Goal: Information Seeking & Learning: Learn about a topic

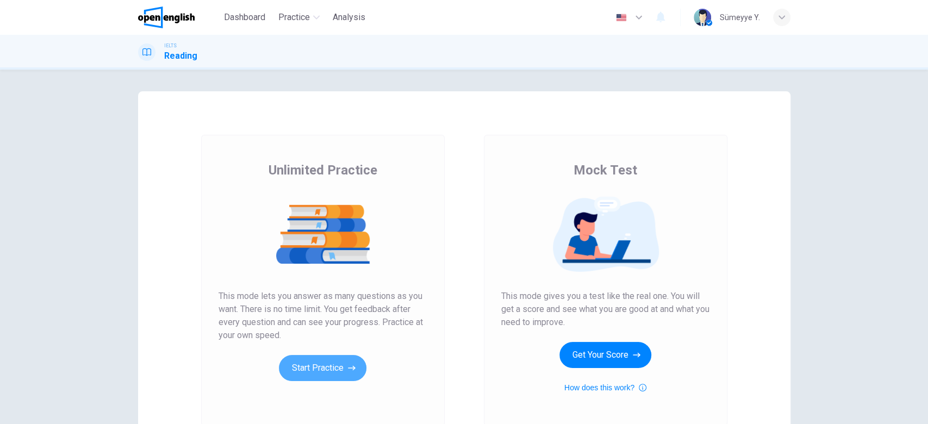
click at [339, 371] on button "Start Practice" at bounding box center [322, 368] width 87 height 26
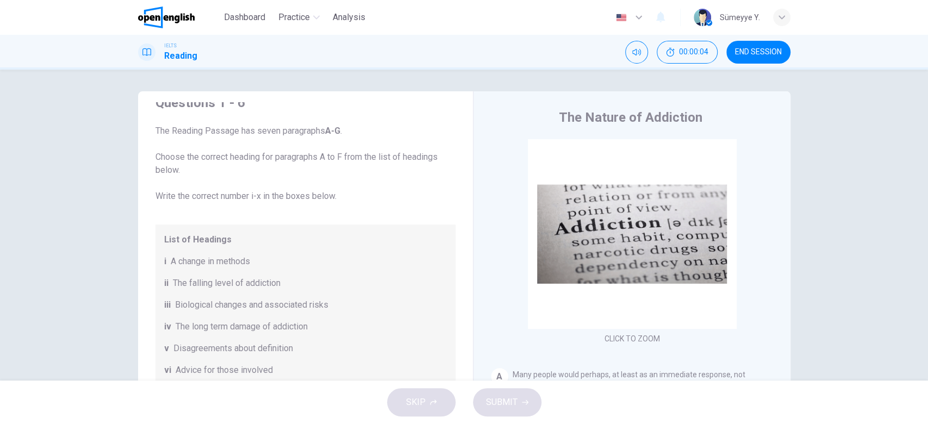
scroll to position [23, 0]
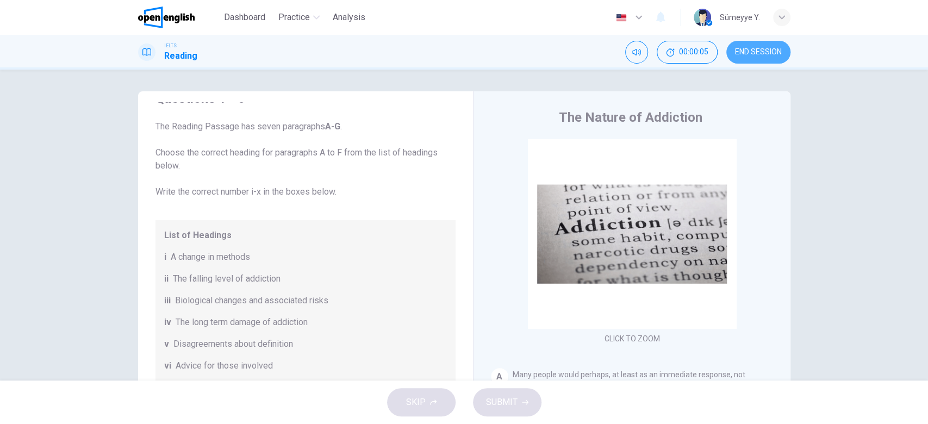
click at [761, 49] on span "END SESSION" at bounding box center [758, 52] width 47 height 9
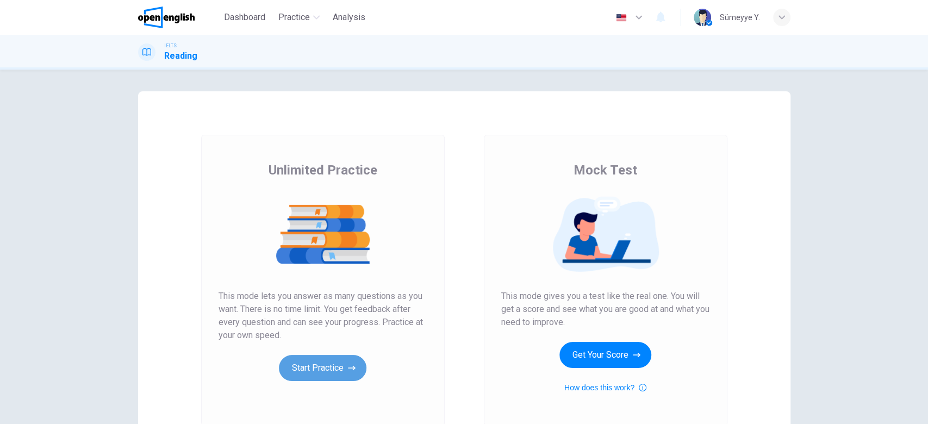
click at [343, 362] on button "Start Practice" at bounding box center [322, 368] width 87 height 26
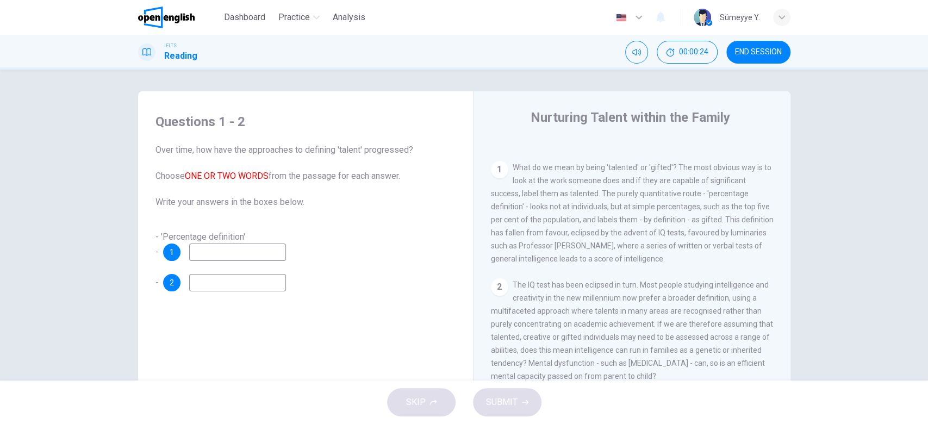
scroll to position [211, 0]
drag, startPoint x: 180, startPoint y: 232, endPoint x: 245, endPoint y: 232, distance: 64.7
click at [245, 232] on div "- 'Percentage definition' - 1" at bounding box center [305, 245] width 300 height 30
drag, startPoint x: 689, startPoint y: 203, endPoint x: 739, endPoint y: 206, distance: 50.1
click at [739, 206] on span "What do we mean by being 'talented' or 'gifted'? The most obvious way is to loo…" at bounding box center [632, 209] width 283 height 100
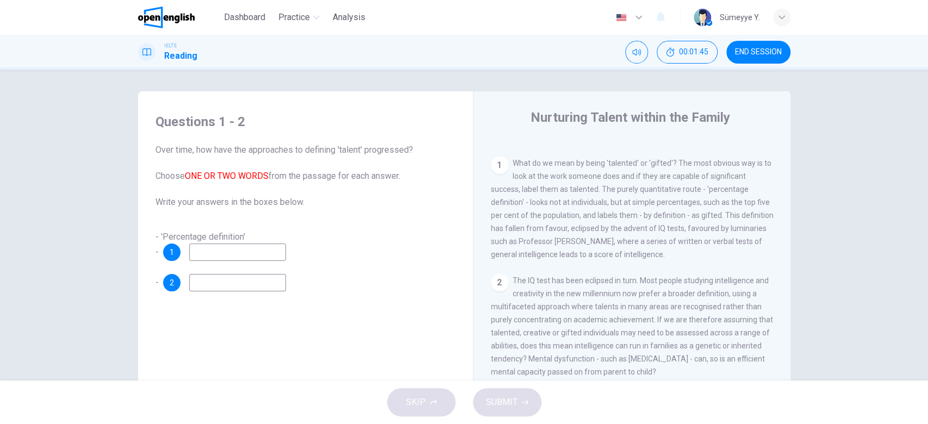
drag, startPoint x: 640, startPoint y: 185, endPoint x: 700, endPoint y: 189, distance: 60.4
click at [700, 189] on span "What do we mean by being 'talented' or 'gifted'? The most obvious way is to loo…" at bounding box center [632, 209] width 283 height 100
drag, startPoint x: 565, startPoint y: 201, endPoint x: 597, endPoint y: 202, distance: 32.1
click at [597, 202] on span "What do we mean by being 'talented' or 'gifted'? The most obvious way is to loo…" at bounding box center [632, 209] width 283 height 100
drag, startPoint x: 560, startPoint y: 201, endPoint x: 599, endPoint y: 202, distance: 39.1
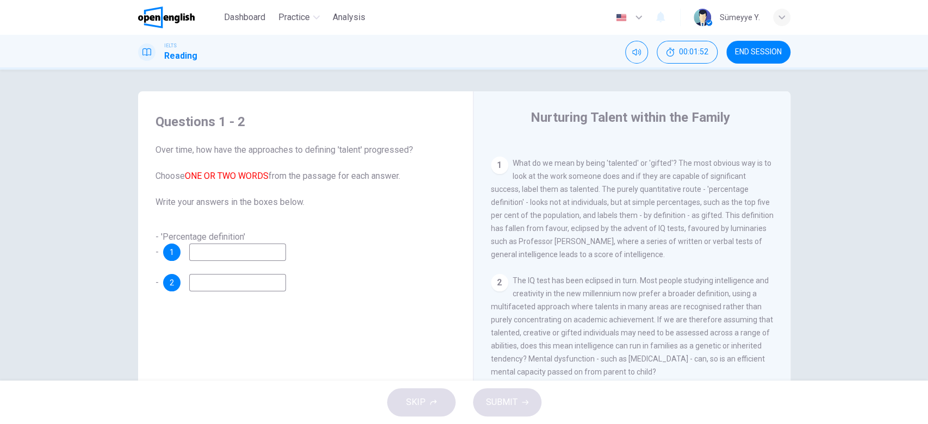
click at [599, 202] on span "What do we mean by being 'talented' or 'gifted'? The most obvious way is to loo…" at bounding box center [632, 209] width 283 height 100
click at [262, 253] on input at bounding box center [237, 251] width 97 height 17
click at [258, 282] on input at bounding box center [237, 282] width 97 height 17
drag, startPoint x: 235, startPoint y: 250, endPoint x: 229, endPoint y: 247, distance: 6.8
click at [235, 250] on input "******" at bounding box center [237, 251] width 97 height 17
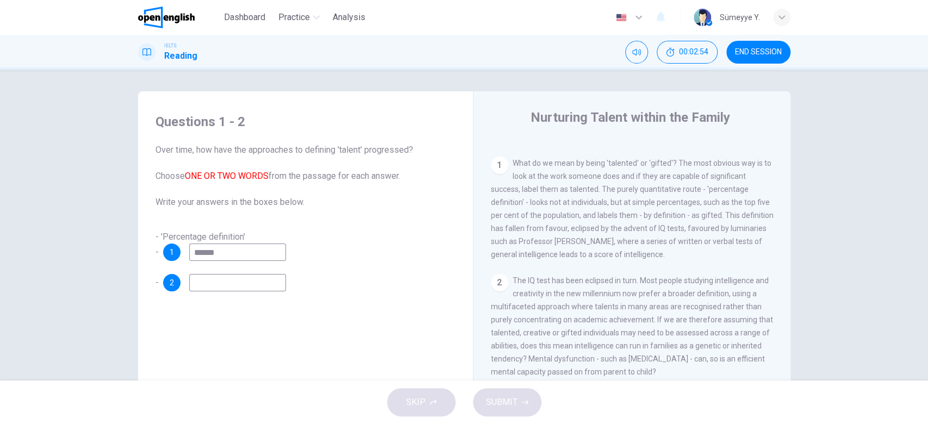
drag, startPoint x: 229, startPoint y: 247, endPoint x: 114, endPoint y: 247, distance: 114.7
click at [114, 247] on div "Questions 1 - 2 Over time, how have the approaches to defining 'talent' progres…" at bounding box center [464, 225] width 928 height 311
type input "**********"
click at [215, 285] on input at bounding box center [237, 282] width 97 height 17
drag, startPoint x: 546, startPoint y: 204, endPoint x: 698, endPoint y: 207, distance: 152.7
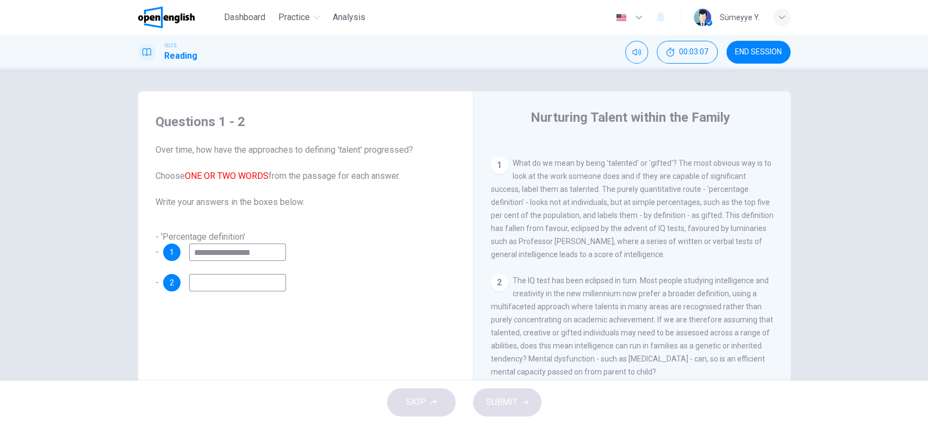
click at [698, 207] on div "1 What do we mean by being 'talented' or 'gifted'? The most obvious way is to l…" at bounding box center [632, 209] width 283 height 104
drag, startPoint x: 624, startPoint y: 227, endPoint x: 738, endPoint y: 228, distance: 113.6
click at [738, 228] on span "What do we mean by being 'talented' or 'gifted'? The most obvious way is to loo…" at bounding box center [632, 209] width 283 height 100
drag, startPoint x: 652, startPoint y: 240, endPoint x: 756, endPoint y: 241, distance: 104.3
click at [756, 241] on div "1 What do we mean by being 'talented' or 'gifted'? The most obvious way is to l…" at bounding box center [632, 209] width 283 height 104
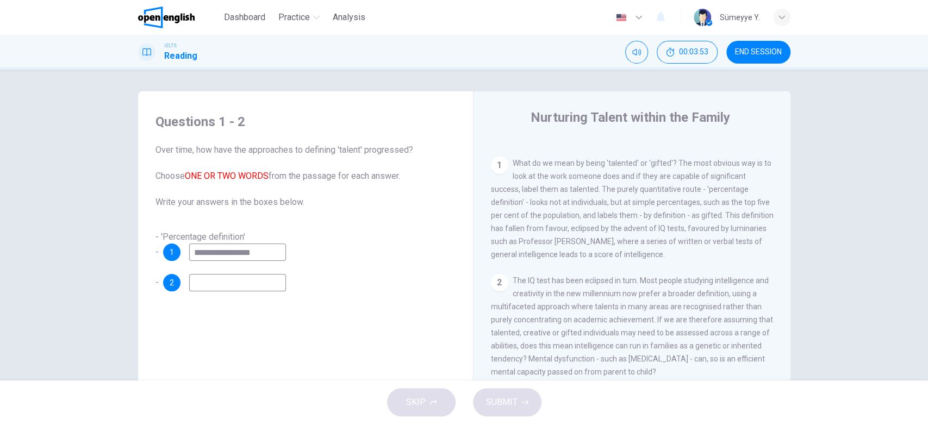
drag, startPoint x: 634, startPoint y: 260, endPoint x: 684, endPoint y: 256, distance: 50.1
click at [684, 256] on div "1 What do we mean by being 'talented' or 'gifted'? The most obvious way is to l…" at bounding box center [632, 209] width 283 height 104
click at [684, 256] on span "What do we mean by being 'talented' or 'gifted'? The most obvious way is to loo…" at bounding box center [632, 209] width 283 height 100
click at [636, 187] on span "What do we mean by being 'talented' or 'gifted'? The most obvious way is to loo…" at bounding box center [632, 209] width 283 height 100
click at [234, 277] on input at bounding box center [237, 282] width 97 height 17
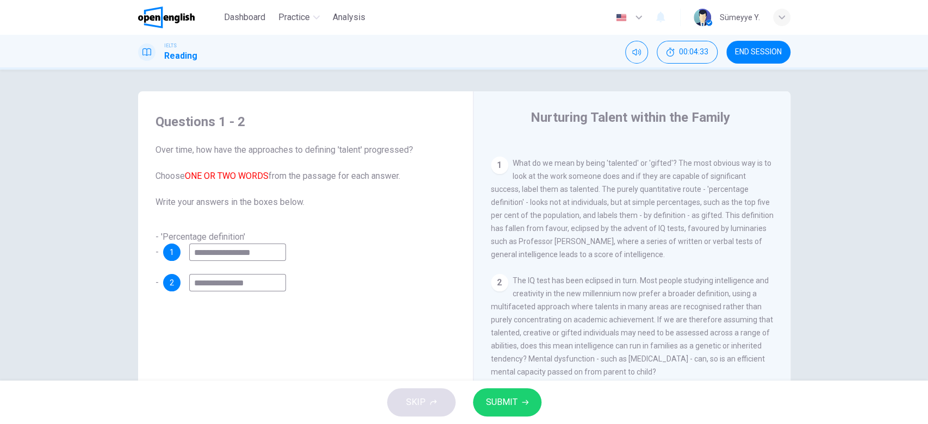
type input "**********"
click at [522, 405] on icon "button" at bounding box center [525, 402] width 7 height 7
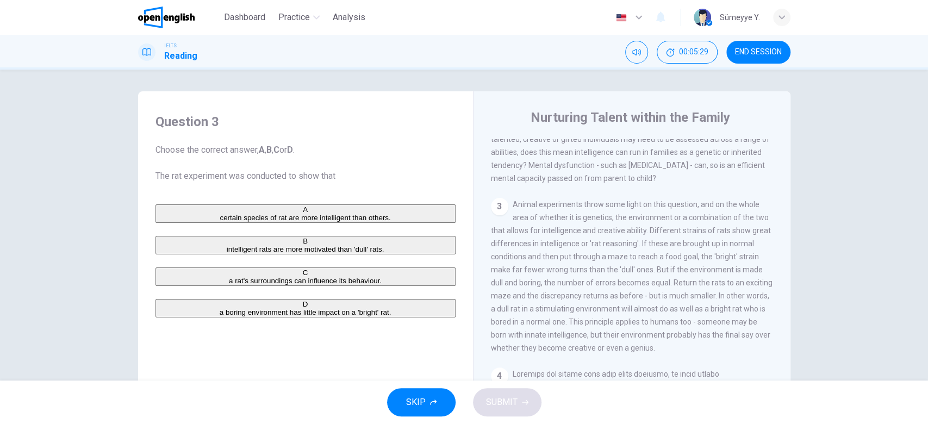
scroll to position [403, 0]
drag, startPoint x: 693, startPoint y: 170, endPoint x: 735, endPoint y: 167, distance: 41.4
click at [735, 167] on span "The IQ test has been eclipsed in turn. Most people studying intelligence and cr…" at bounding box center [632, 135] width 282 height 100
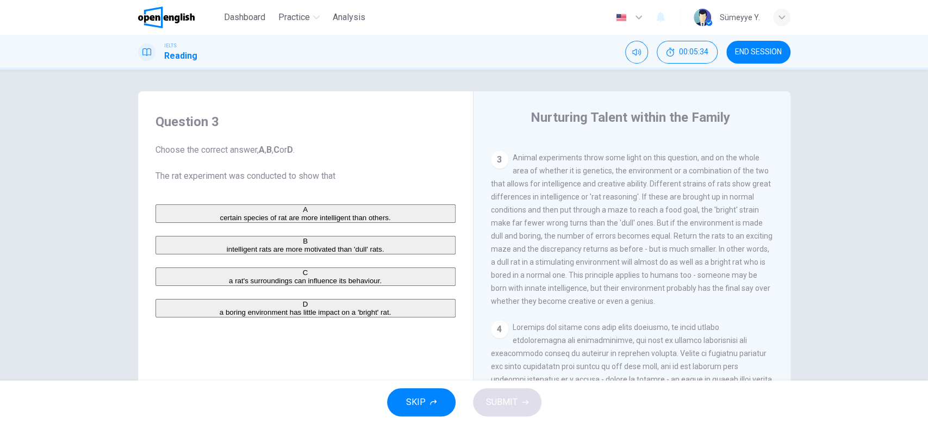
scroll to position [449, 0]
drag, startPoint x: 648, startPoint y: 224, endPoint x: 672, endPoint y: 226, distance: 23.9
click at [672, 226] on span "Animal experiments throw some light on this question, and on the whole area of …" at bounding box center [632, 232] width 282 height 152
drag, startPoint x: 485, startPoint y: 237, endPoint x: 529, endPoint y: 239, distance: 44.6
click at [529, 239] on div "Nurturing Talent within the Family CLICK TO ZOOM Click to Zoom 1 What do we mea…" at bounding box center [631, 288] width 317 height 395
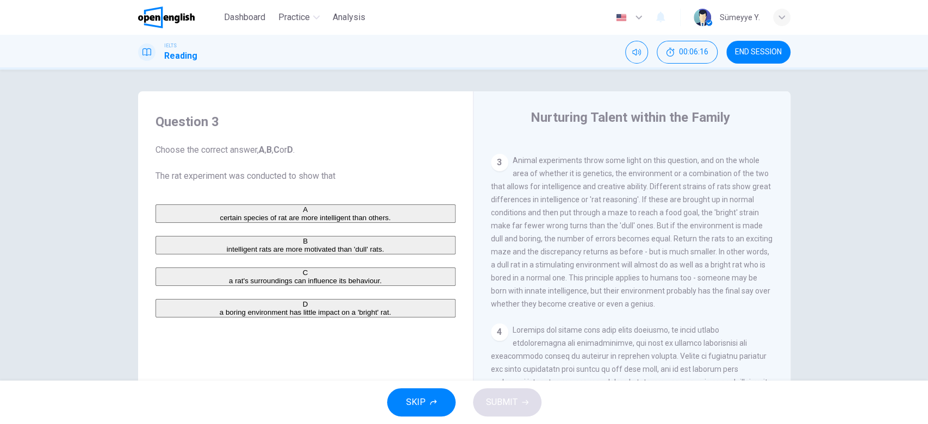
drag, startPoint x: 529, startPoint y: 239, endPoint x: 535, endPoint y: 241, distance: 5.7
click at [535, 241] on span "Animal experiments throw some light on this question, and on the whole area of …" at bounding box center [632, 232] width 282 height 152
drag, startPoint x: 652, startPoint y: 226, endPoint x: 742, endPoint y: 224, distance: 90.2
click at [742, 224] on span "Animal experiments throw some light on this question, and on the whole area of …" at bounding box center [632, 232] width 282 height 152
drag, startPoint x: 726, startPoint y: 279, endPoint x: 755, endPoint y: 284, distance: 29.8
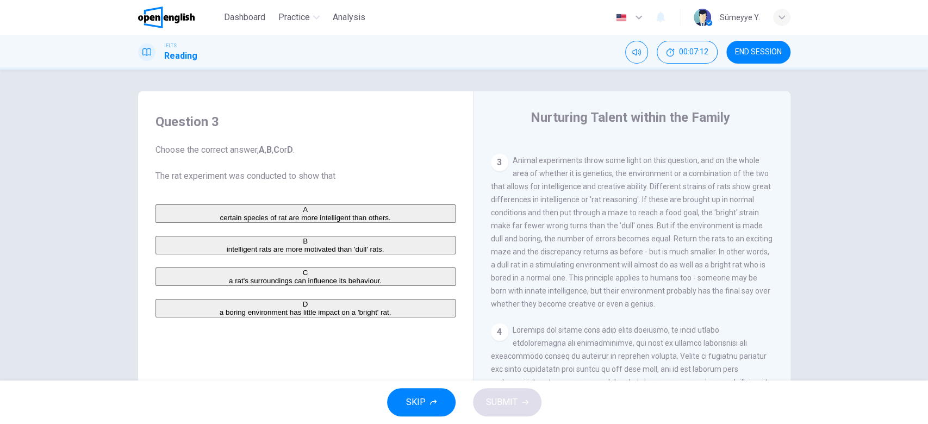
click at [755, 284] on div "3 Animal experiments throw some light on this question, and on the whole area o…" at bounding box center [632, 232] width 283 height 157
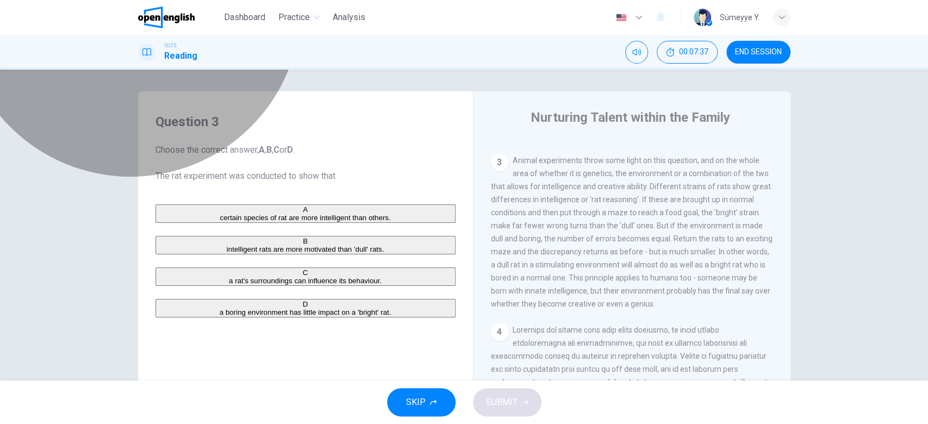
click at [283, 252] on span "intelligent rats are more motivated than 'dull' rats." at bounding box center [306, 249] width 158 height 8
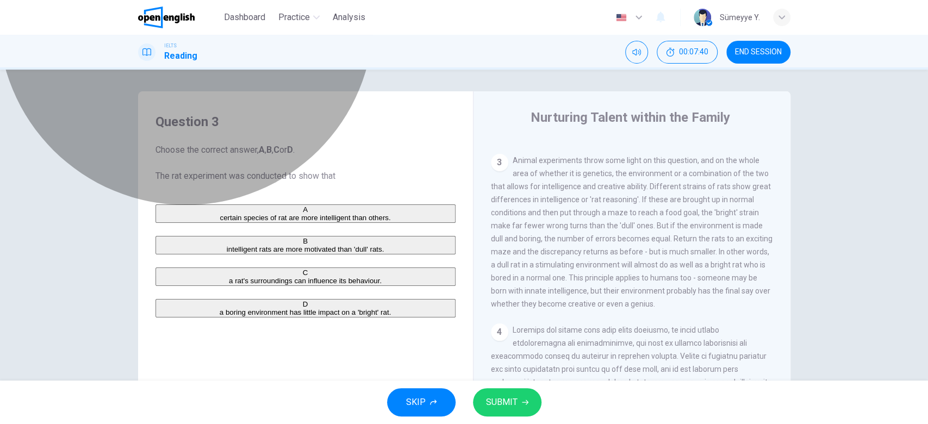
click at [338, 285] on span "a rat's surroundings can influence its behaviour." at bounding box center [305, 281] width 153 height 8
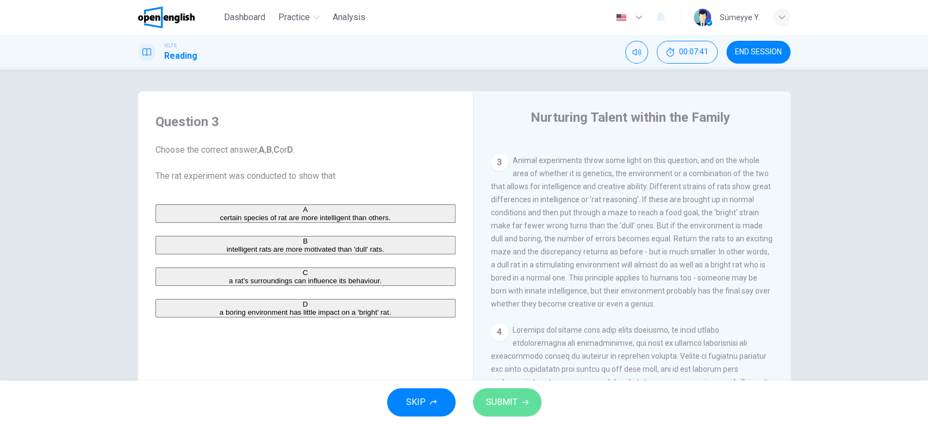
click at [522, 405] on icon "button" at bounding box center [525, 402] width 7 height 7
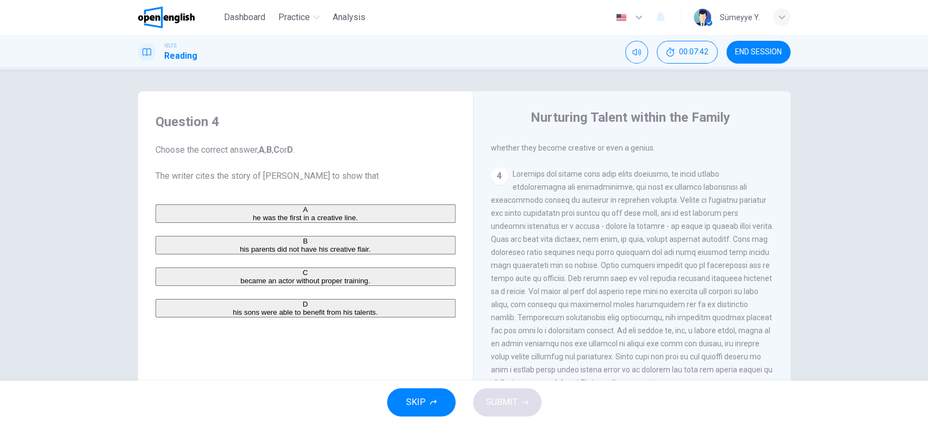
scroll to position [611, 0]
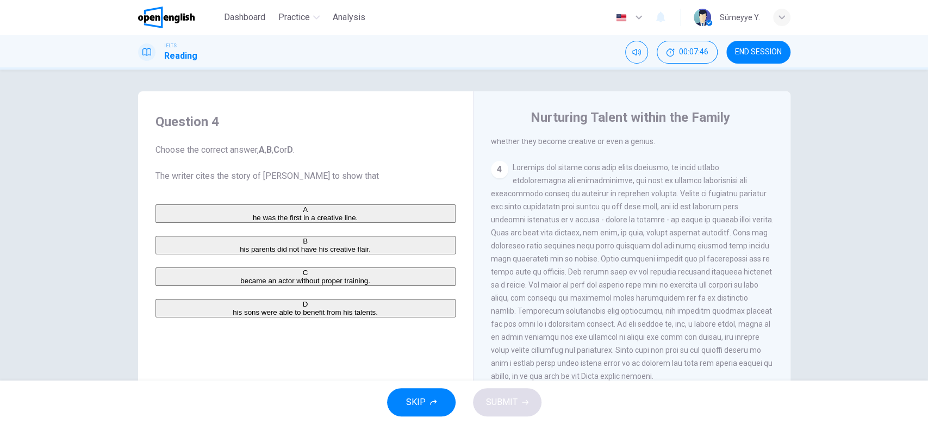
drag, startPoint x: 204, startPoint y: 168, endPoint x: 360, endPoint y: 174, distance: 156.1
click at [360, 174] on span "Choose the correct answer, A , B , C or D . The writer cites the story of [PERS…" at bounding box center [305, 162] width 300 height 39
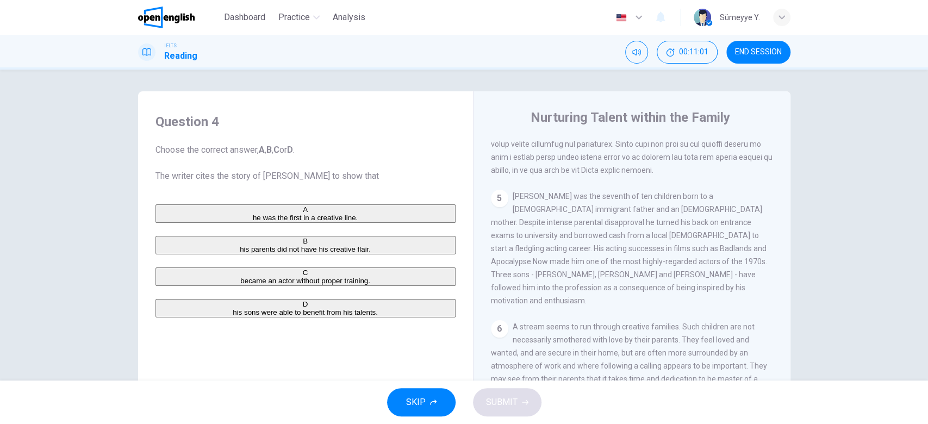
scroll to position [816, 0]
drag, startPoint x: 568, startPoint y: 220, endPoint x: 645, endPoint y: 224, distance: 76.2
click at [645, 224] on span "[PERSON_NAME] was the seventh of ten children born to a [DEMOGRAPHIC_DATA] immi…" at bounding box center [629, 249] width 276 height 113
drag, startPoint x: 645, startPoint y: 224, endPoint x: 756, endPoint y: 224, distance: 112.0
click at [756, 224] on div "5 [PERSON_NAME] was the seventh of ten children born to a [DEMOGRAPHIC_DATA] im…" at bounding box center [632, 249] width 283 height 117
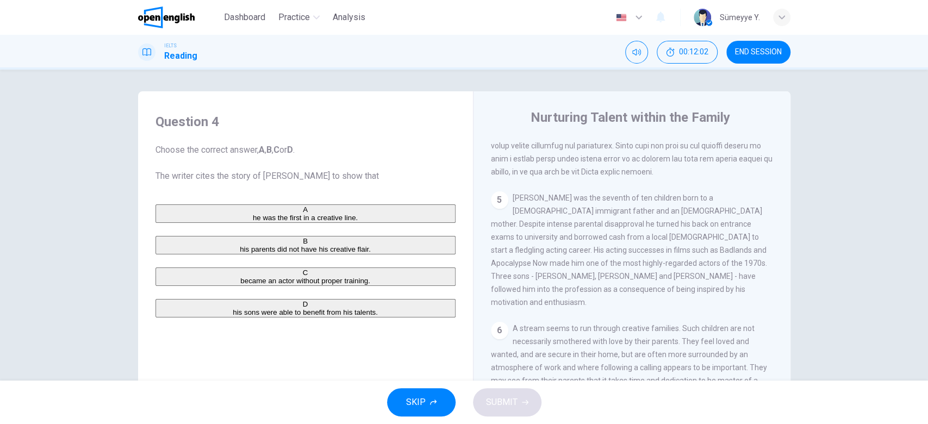
drag, startPoint x: 521, startPoint y: 236, endPoint x: 608, endPoint y: 235, distance: 86.4
click at [608, 235] on span "[PERSON_NAME] was the seventh of ten children born to a [DEMOGRAPHIC_DATA] immi…" at bounding box center [629, 249] width 276 height 113
drag, startPoint x: 608, startPoint y: 235, endPoint x: 764, endPoint y: 235, distance: 156.0
click at [764, 235] on div "CLICK TO ZOOM Click to Zoom 1 What do we mean by being 'talented' or 'gifted'? …" at bounding box center [639, 304] width 297 height 330
drag, startPoint x: 697, startPoint y: 246, endPoint x: 757, endPoint y: 251, distance: 60.0
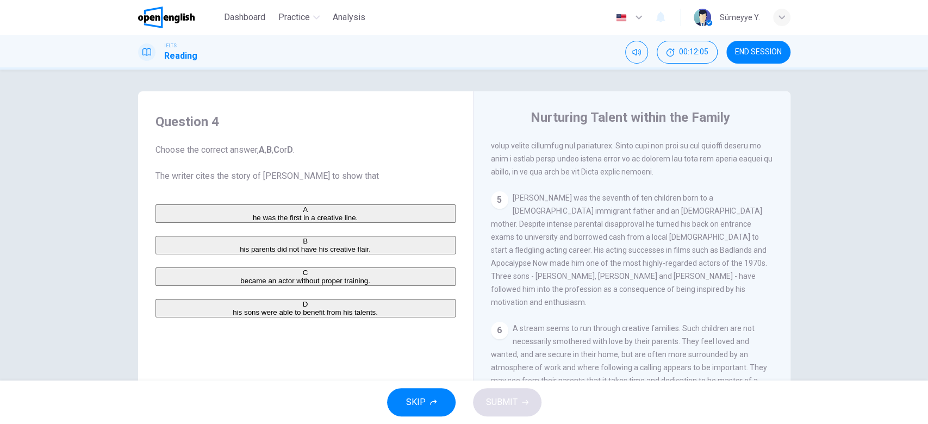
click at [757, 251] on div "5 [PERSON_NAME] was the seventh of ten children born to a [DEMOGRAPHIC_DATA] im…" at bounding box center [632, 249] width 283 height 117
click at [251, 285] on span "became an actor without proper training." at bounding box center [305, 281] width 130 height 8
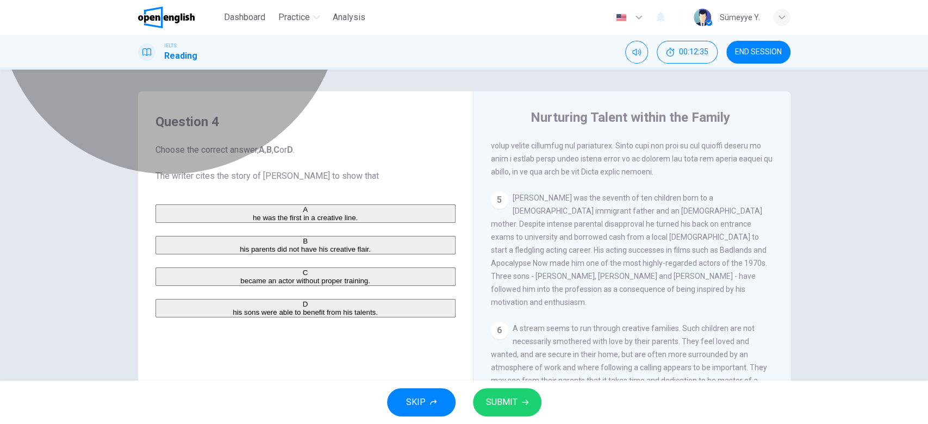
click at [322, 286] on button "C became an actor without proper training." at bounding box center [305, 276] width 300 height 18
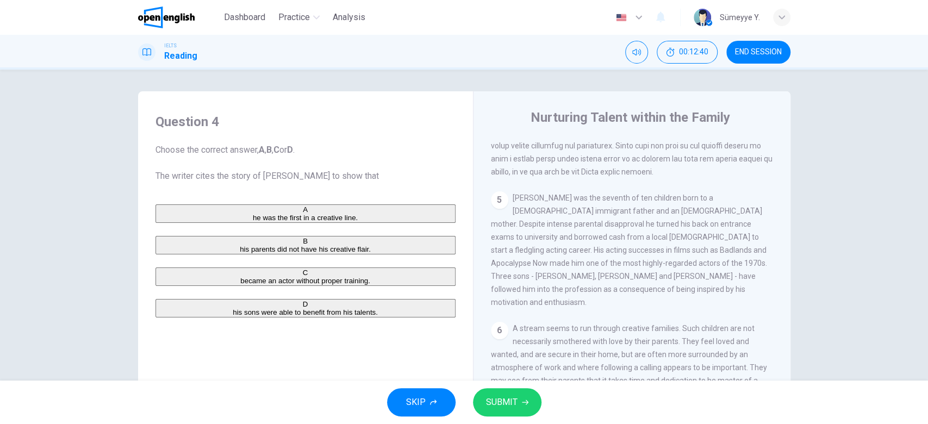
click at [240, 253] on span "his parents did not have his creative flair." at bounding box center [305, 249] width 131 height 8
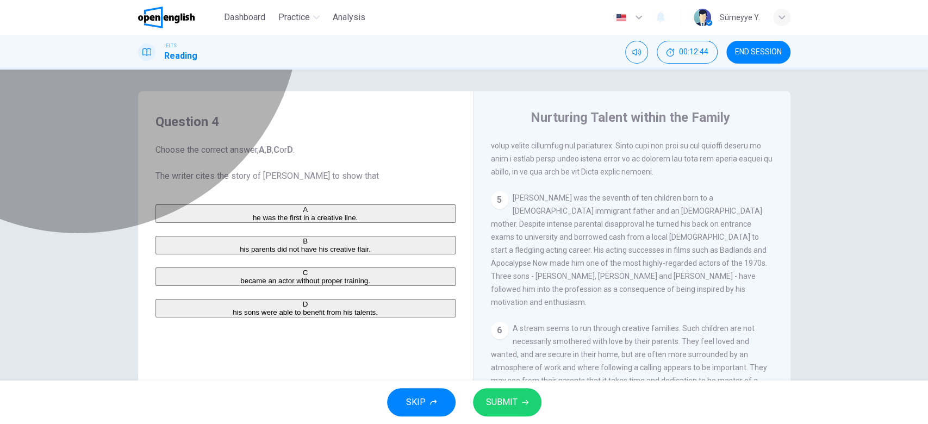
click at [253, 216] on span "he was the first in a creative line." at bounding box center [305, 218] width 105 height 8
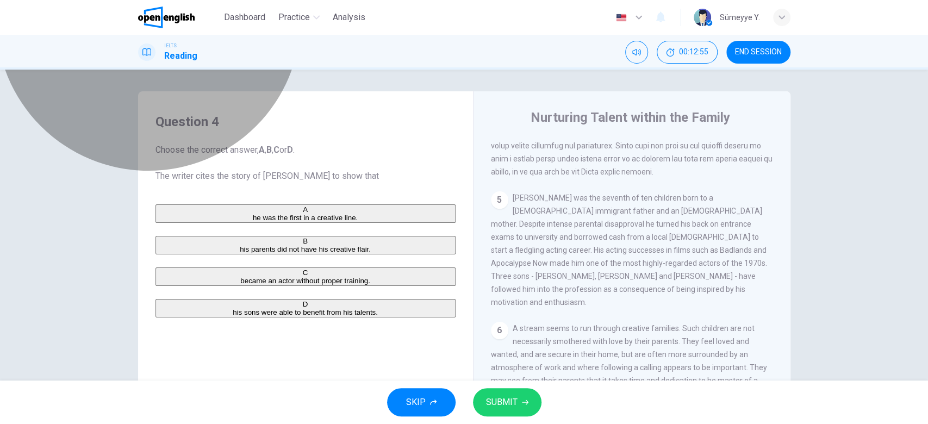
click at [301, 285] on span "became an actor without proper training." at bounding box center [305, 281] width 130 height 8
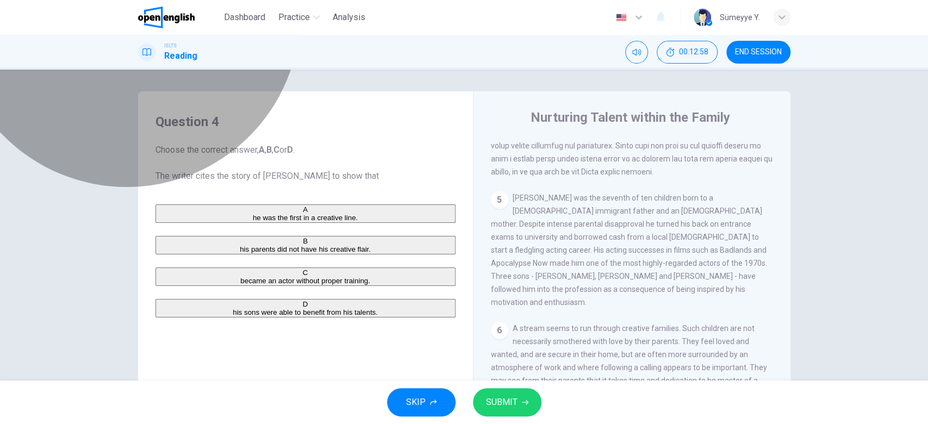
click at [279, 253] on span "his parents did not have his creative flair." at bounding box center [305, 249] width 131 height 8
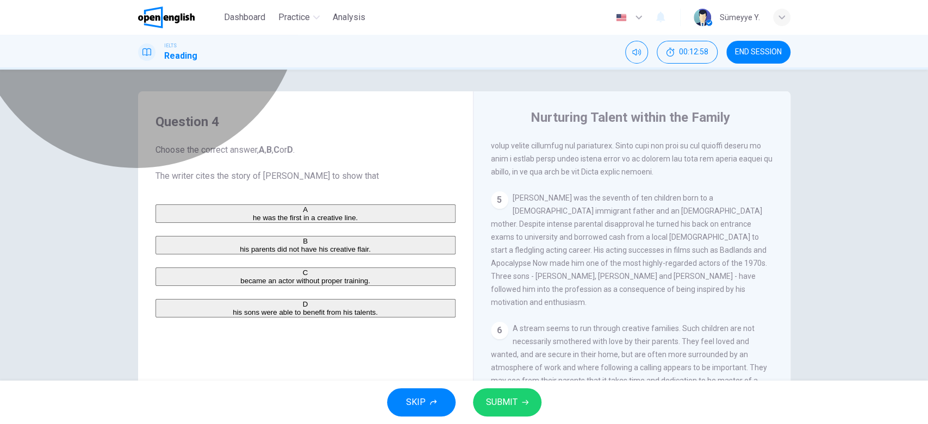
click at [289, 208] on button "A he was the first in a creative line." at bounding box center [305, 213] width 300 height 18
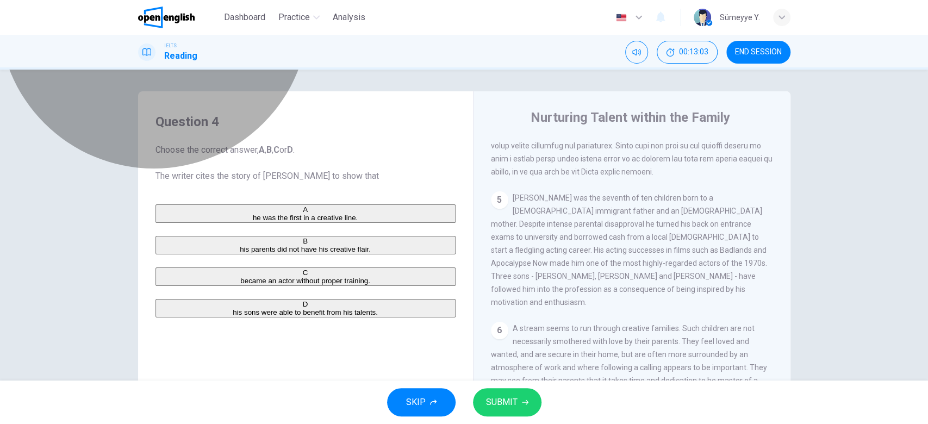
click at [306, 253] on span "his parents did not have his creative flair." at bounding box center [305, 249] width 131 height 8
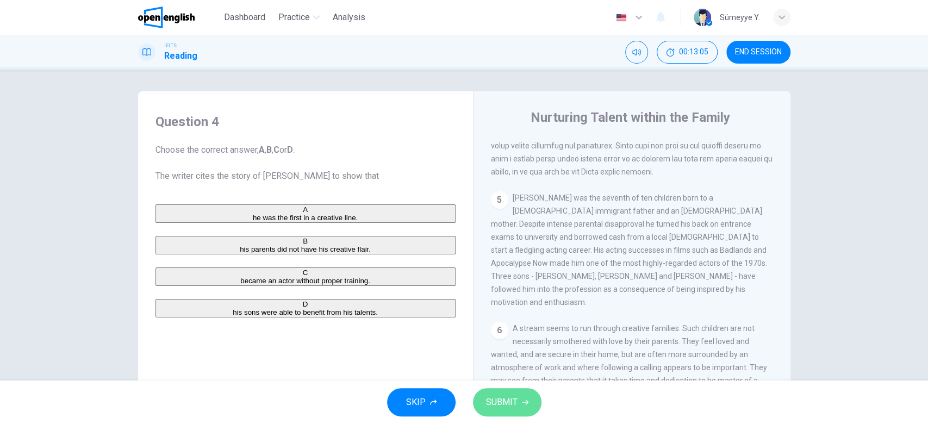
click at [499, 396] on span "SUBMIT" at bounding box center [502, 402] width 32 height 15
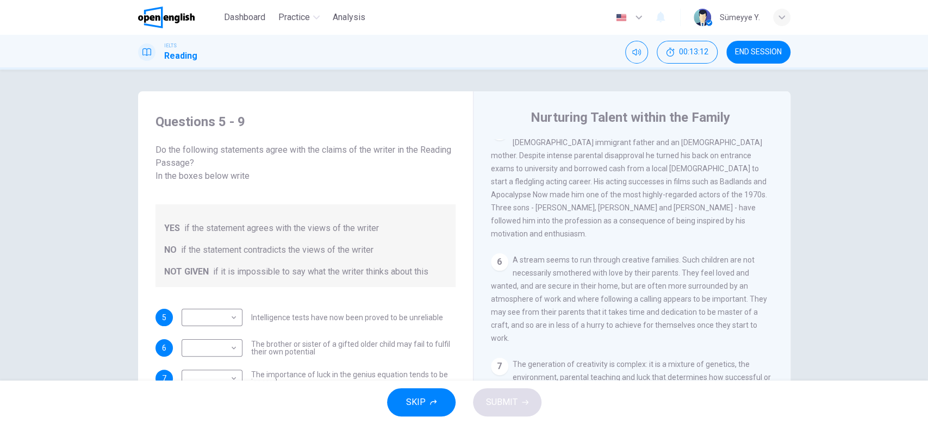
scroll to position [883, 0]
click at [623, 189] on div "5 [PERSON_NAME] was the seventh of ten children born to a [DEMOGRAPHIC_DATA] im…" at bounding box center [632, 182] width 283 height 117
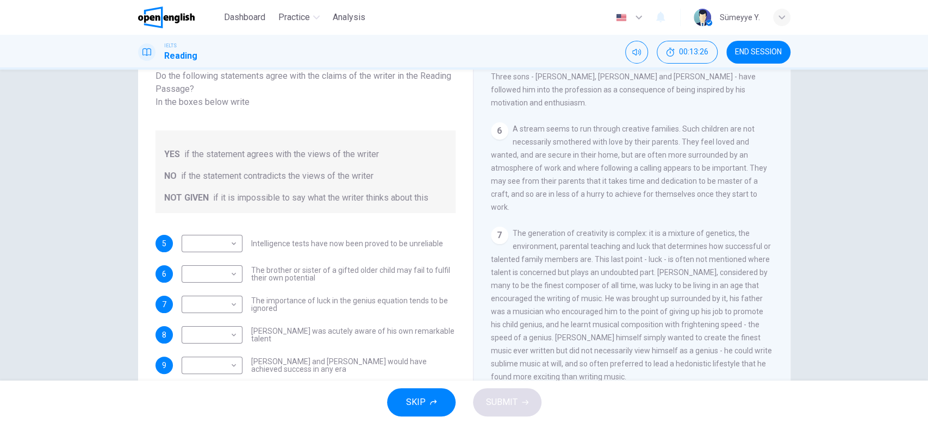
scroll to position [78, 0]
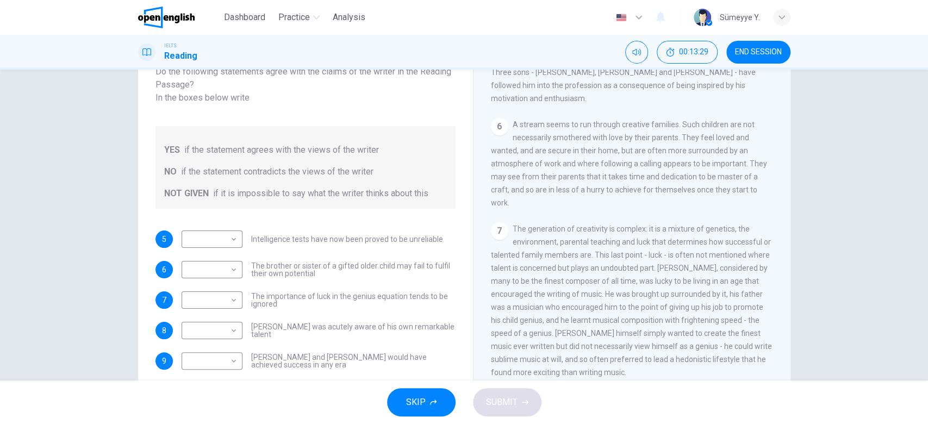
drag, startPoint x: 382, startPoint y: 227, endPoint x: 417, endPoint y: 227, distance: 35.3
click at [417, 235] on span "Intelligence tests have now been proved to be unreliable" at bounding box center [347, 239] width 192 height 8
drag, startPoint x: 268, startPoint y: 251, endPoint x: 431, endPoint y: 253, distance: 162.5
click at [431, 262] on span "The brother or sister of a gifted older child may fail to fulfil their own pote…" at bounding box center [353, 269] width 204 height 15
drag, startPoint x: 368, startPoint y: 249, endPoint x: 390, endPoint y: 252, distance: 22.0
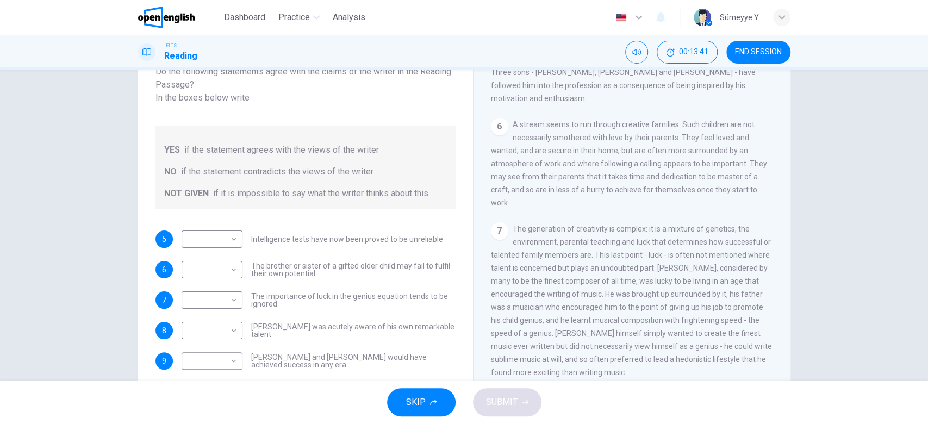
click at [390, 262] on span "The brother or sister of a gifted older child may fail to fulfil their own pote…" at bounding box center [353, 269] width 204 height 15
drag, startPoint x: 390, startPoint y: 252, endPoint x: 441, endPoint y: 252, distance: 51.1
click at [441, 262] on span "The brother or sister of a gifted older child may fail to fulfil their own pote…" at bounding box center [353, 269] width 204 height 15
click at [230, 251] on body "This site uses cookies, as explained in our Privacy Policy . If you agree to th…" at bounding box center [464, 212] width 928 height 424
click at [231, 423] on li "YES" at bounding box center [464, 430] width 928 height 13
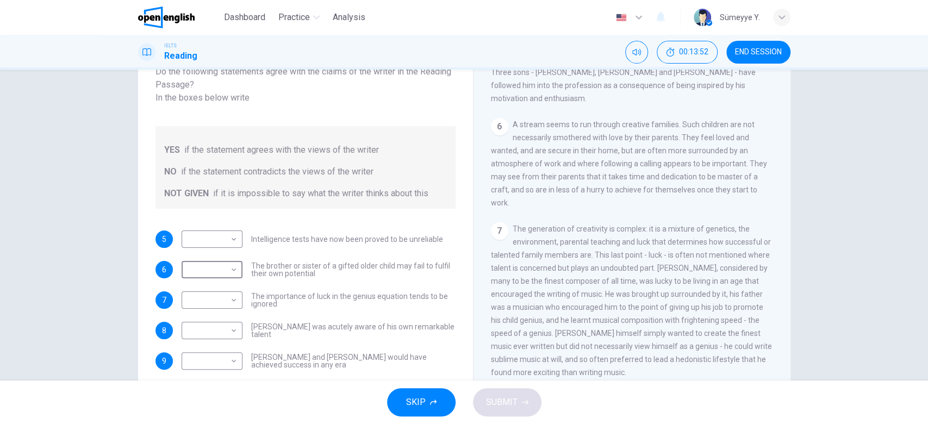
type input "***"
drag, startPoint x: 278, startPoint y: 285, endPoint x: 265, endPoint y: 281, distance: 14.1
click at [265, 292] on span "The importance of luck in the genius equation tends to be ignored" at bounding box center [353, 299] width 204 height 15
drag, startPoint x: 265, startPoint y: 281, endPoint x: 394, endPoint y: 282, distance: 129.3
click at [394, 292] on span "The importance of luck in the genius equation tends to be ignored" at bounding box center [353, 299] width 204 height 15
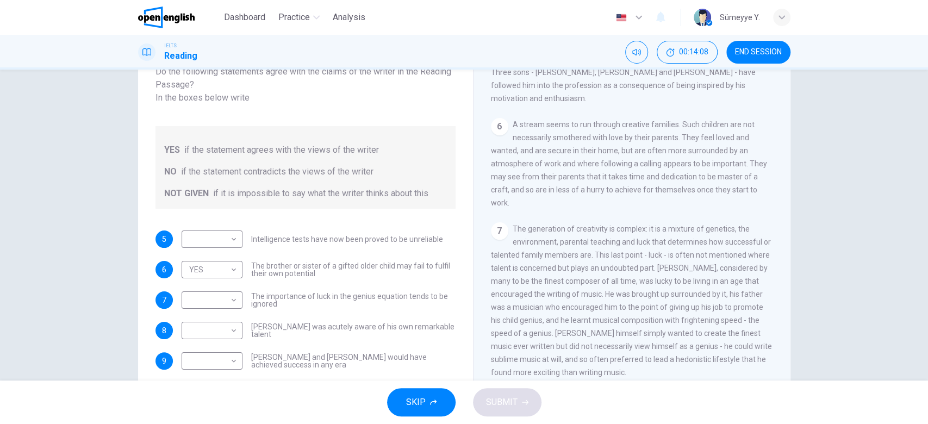
drag, startPoint x: 405, startPoint y: 276, endPoint x: 434, endPoint y: 281, distance: 29.2
click at [434, 281] on div "5 ​ ​ Intelligence tests have now been proved to be unreliable 6 YES *** ​ The …" at bounding box center [305, 299] width 300 height 139
drag, startPoint x: 342, startPoint y: 282, endPoint x: 255, endPoint y: 285, distance: 87.5
click at [255, 292] on span "The importance of luck in the genius equation tends to be ignored" at bounding box center [353, 299] width 204 height 15
drag, startPoint x: 255, startPoint y: 285, endPoint x: 297, endPoint y: 289, distance: 42.6
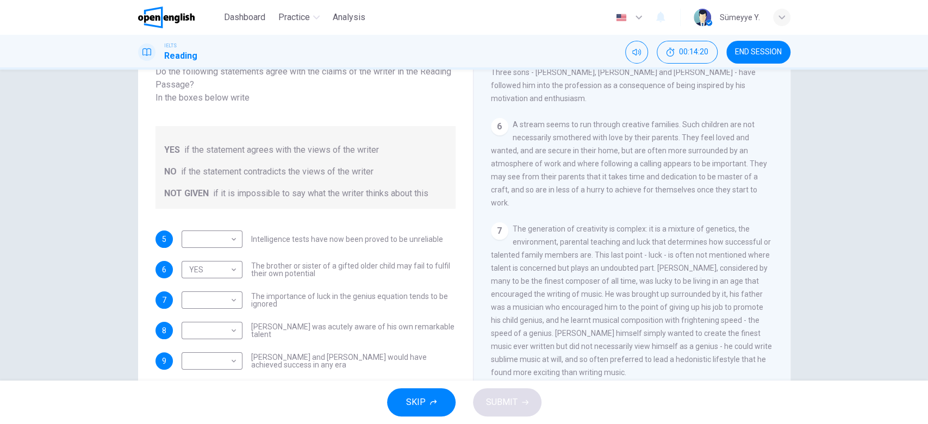
click at [297, 292] on span "The importance of luck in the genius equation tends to be ignored" at bounding box center [353, 299] width 204 height 15
drag, startPoint x: 279, startPoint y: 314, endPoint x: 431, endPoint y: 315, distance: 152.2
click at [431, 323] on span "[PERSON_NAME] was acutely aware of his own remarkable talent" at bounding box center [353, 330] width 204 height 15
drag, startPoint x: 273, startPoint y: 348, endPoint x: 450, endPoint y: 349, distance: 176.6
click at [450, 352] on div "9 ​ ​ [PERSON_NAME] and [PERSON_NAME] would have achieved success in any era" at bounding box center [305, 360] width 300 height 17
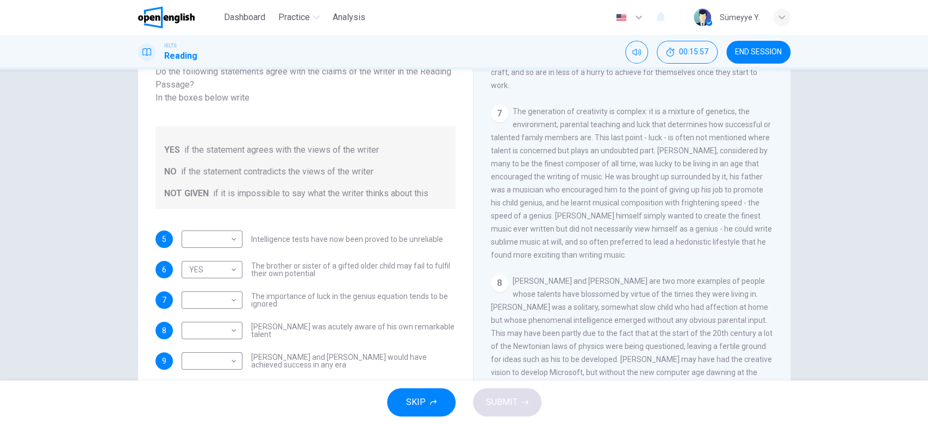
scroll to position [1060, 0]
drag, startPoint x: 263, startPoint y: 314, endPoint x: 443, endPoint y: 324, distance: 180.1
click at [443, 324] on div "8 ​ ​ [PERSON_NAME] was acutely aware of his own remarkable talent" at bounding box center [305, 330] width 300 height 17
click at [202, 320] on body "This site uses cookies, as explained in our Privacy Policy . If you agree to th…" at bounding box center [464, 212] width 928 height 424
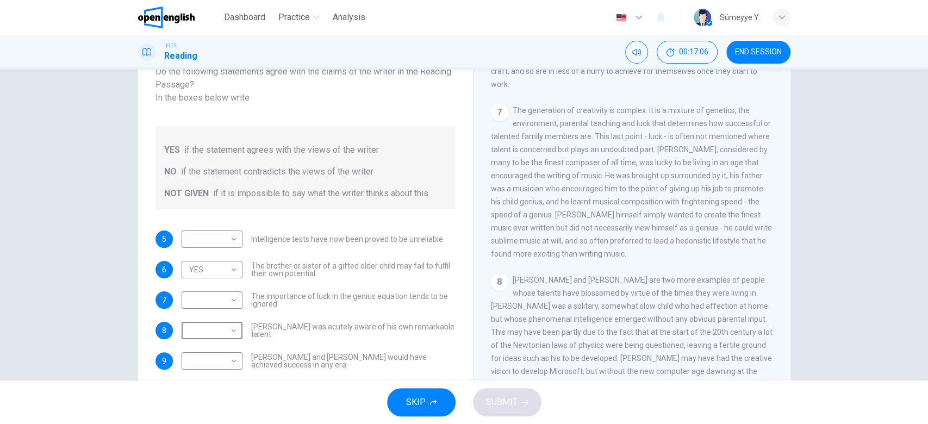
type input "*********"
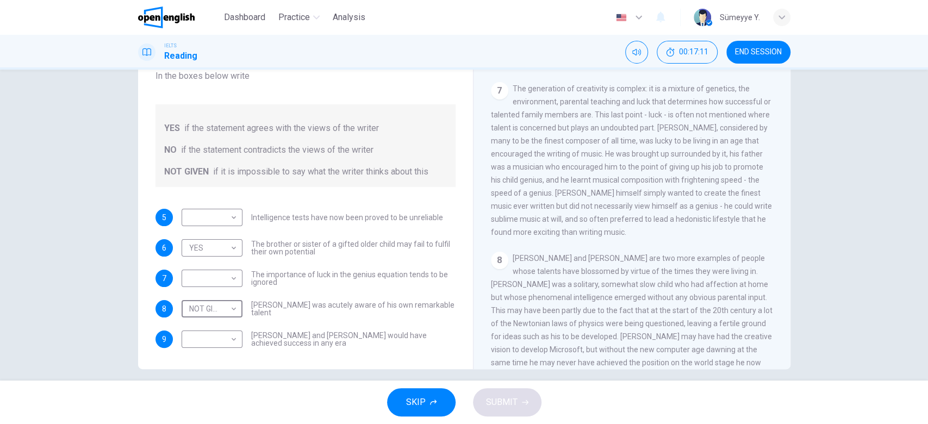
scroll to position [110, 0]
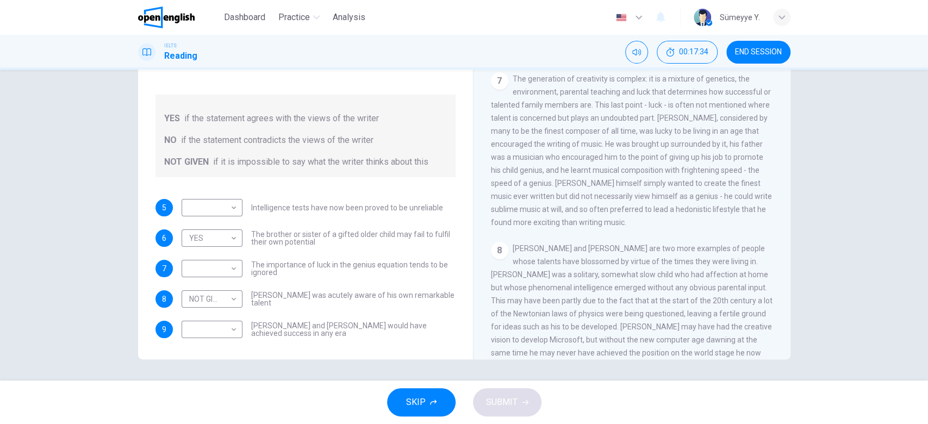
click at [734, 272] on span "[PERSON_NAME] and [PERSON_NAME] are two more examples of people whose talents h…" at bounding box center [632, 307] width 282 height 126
click at [213, 315] on body "This site uses cookies, as explained in our Privacy Policy . If you agree to th…" at bounding box center [464, 212] width 928 height 424
type input "**"
click at [330, 334] on div "Questions 5 - 9 Do the following statements agree with the claims of the writer…" at bounding box center [305, 170] width 317 height 357
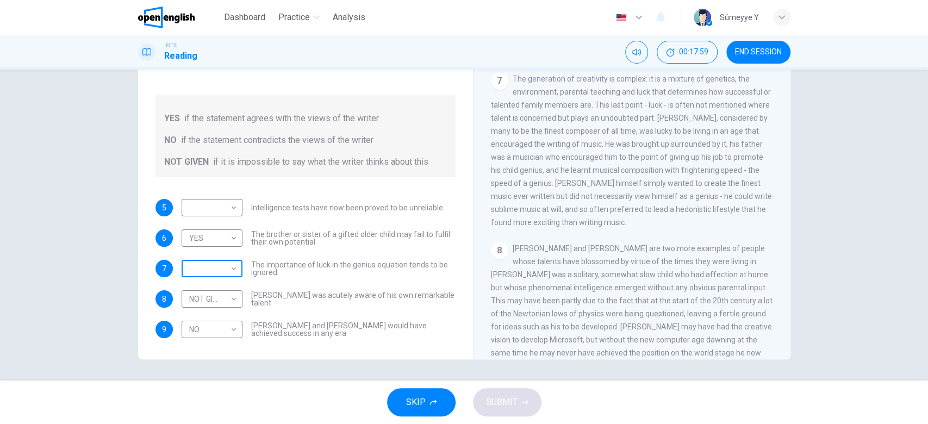
click at [216, 262] on body "This site uses cookies, as explained in our Privacy Policy . If you agree to th…" at bounding box center [464, 212] width 928 height 424
click at [216, 423] on li "YES" at bounding box center [464, 430] width 928 height 13
type input "***"
click at [367, 272] on div "5 ​ ​ Intelligence tests have now been proved to be unreliable 6 YES *** ​ The …" at bounding box center [305, 268] width 300 height 139
drag, startPoint x: 175, startPoint y: 185, endPoint x: 198, endPoint y: 193, distance: 24.4
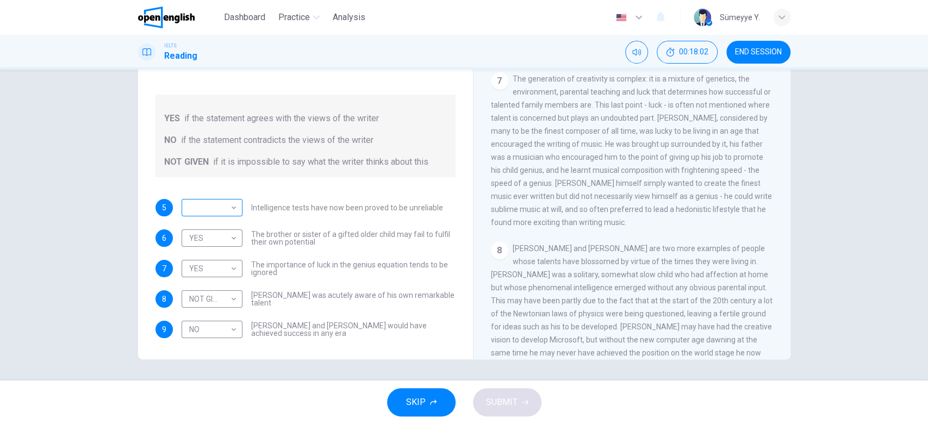
click at [198, 199] on div "5 ​ ​ Intelligence tests have now been proved to be unreliable" at bounding box center [305, 207] width 300 height 17
click at [198, 193] on body "This site uses cookies, as explained in our Privacy Policy . If you agree to th…" at bounding box center [464, 212] width 928 height 424
type input "*********"
click at [517, 395] on button "SUBMIT" at bounding box center [507, 402] width 68 height 28
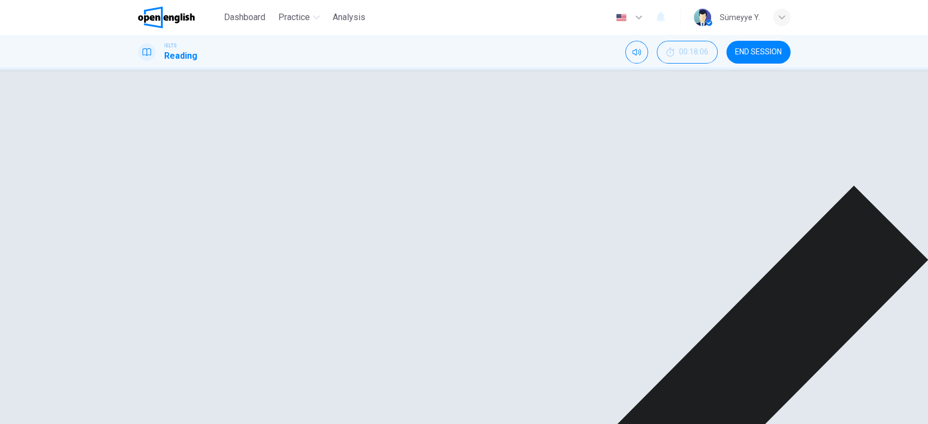
drag, startPoint x: 279, startPoint y: 285, endPoint x: 581, endPoint y: 331, distance: 305.7
click at [581, 331] on div "Questions 5 - 9 Do the following statements agree with the claims of the writer…" at bounding box center [464, 171] width 652 height 378
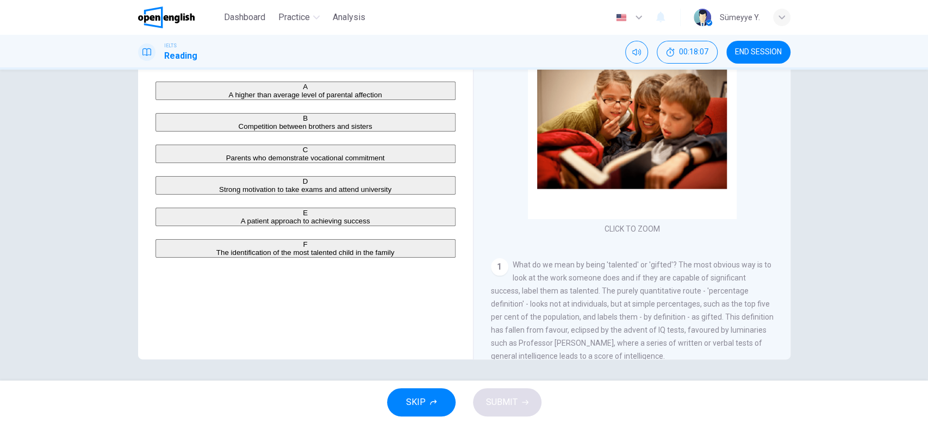
scroll to position [65, 0]
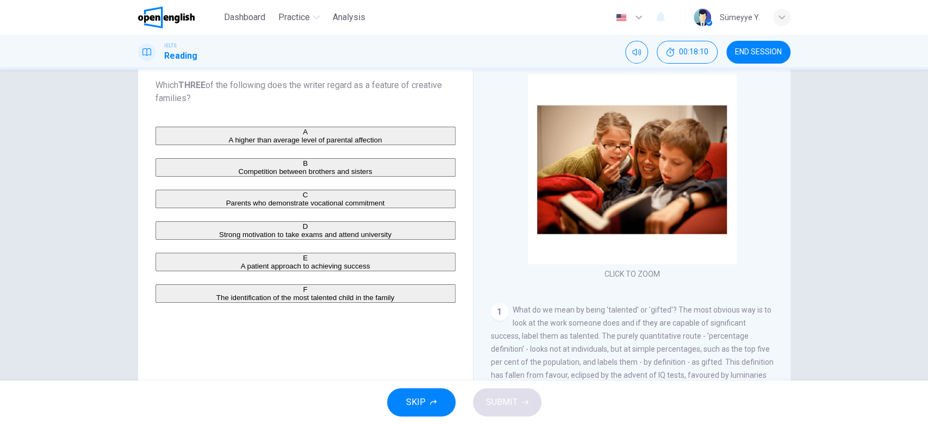
drag, startPoint x: 339, startPoint y: 86, endPoint x: 430, endPoint y: 85, distance: 91.3
click at [430, 85] on span "Which THREE of the following does the writer regard as a feature of creative fa…" at bounding box center [305, 92] width 300 height 26
drag, startPoint x: 410, startPoint y: 84, endPoint x: 435, endPoint y: 87, distance: 25.3
click at [435, 87] on span "Which THREE of the following does the writer regard as a feature of creative fa…" at bounding box center [305, 92] width 300 height 26
click at [294, 109] on div "Question 10 Which THREE of the following does the writer regard as a feature of…" at bounding box center [305, 175] width 317 height 276
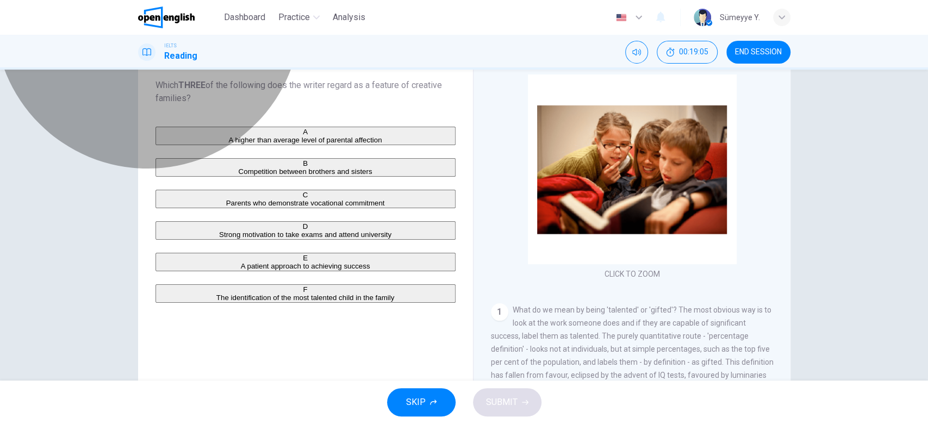
click at [299, 207] on span "Parents who demonstrate vocational commitment" at bounding box center [305, 203] width 159 height 8
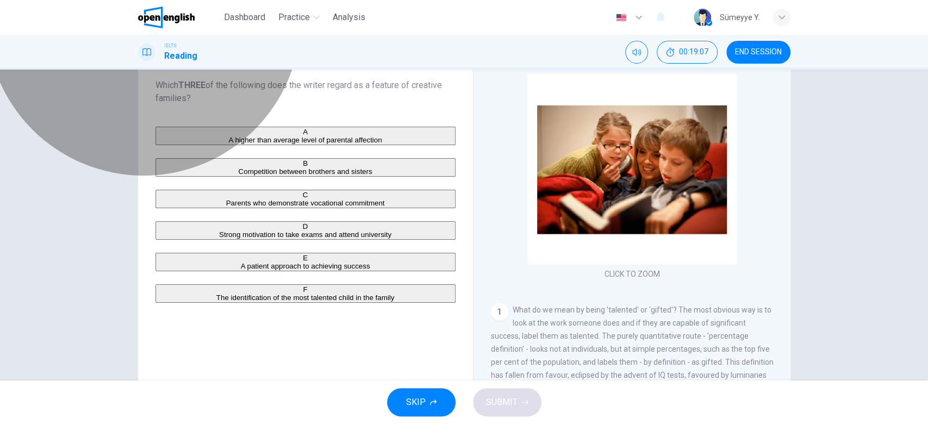
click at [296, 144] on span "A higher than average level of parental affection" at bounding box center [304, 140] width 153 height 8
click at [304, 270] on span "A patient approach to achieving success" at bounding box center [305, 266] width 129 height 8
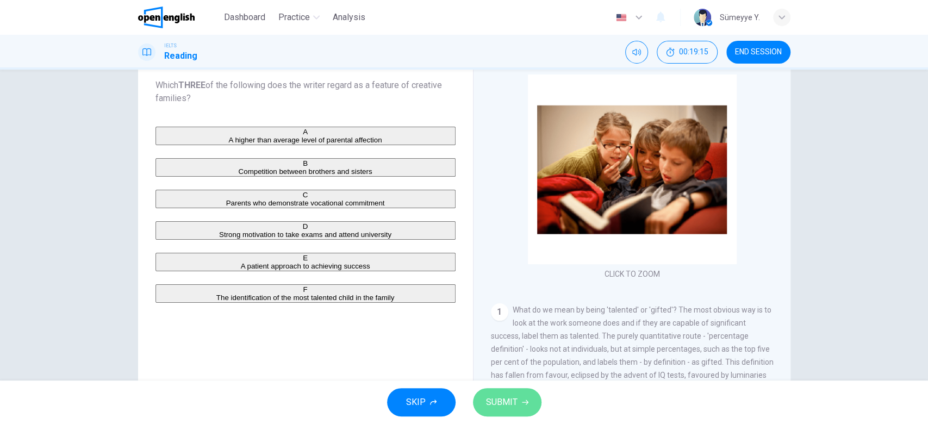
click at [498, 398] on span "SUBMIT" at bounding box center [502, 402] width 32 height 15
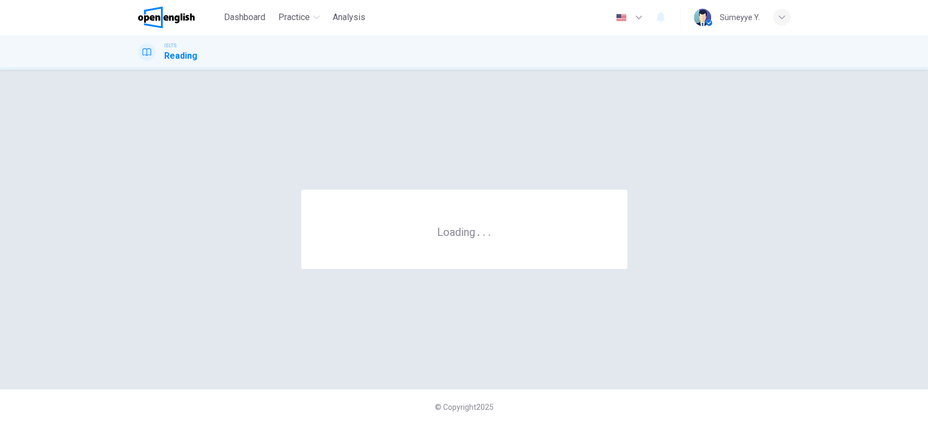
scroll to position [0, 0]
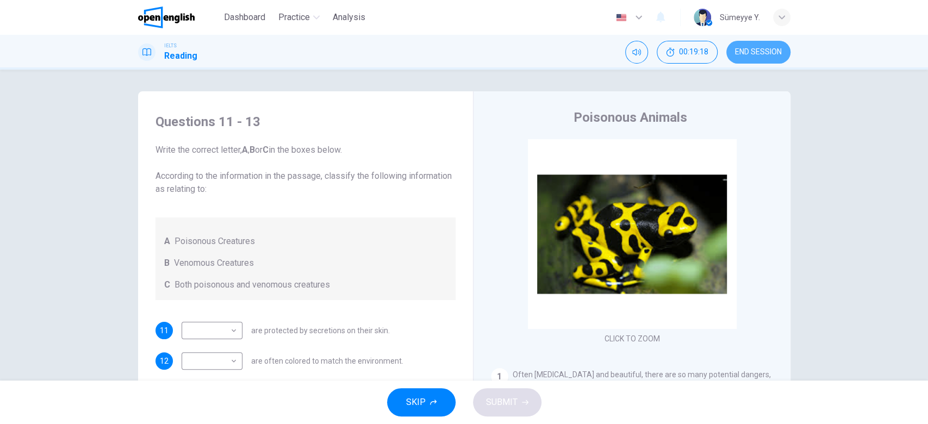
click at [762, 49] on span "END SESSION" at bounding box center [758, 52] width 47 height 9
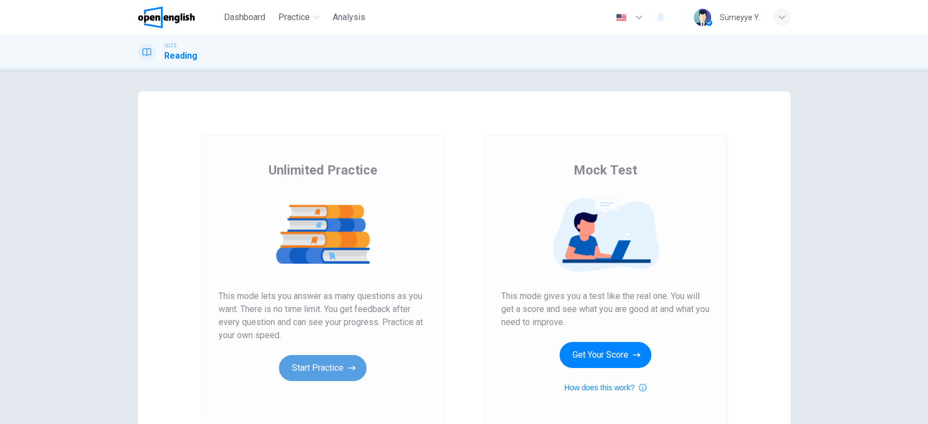
click at [321, 360] on button "Start Practice" at bounding box center [322, 368] width 87 height 26
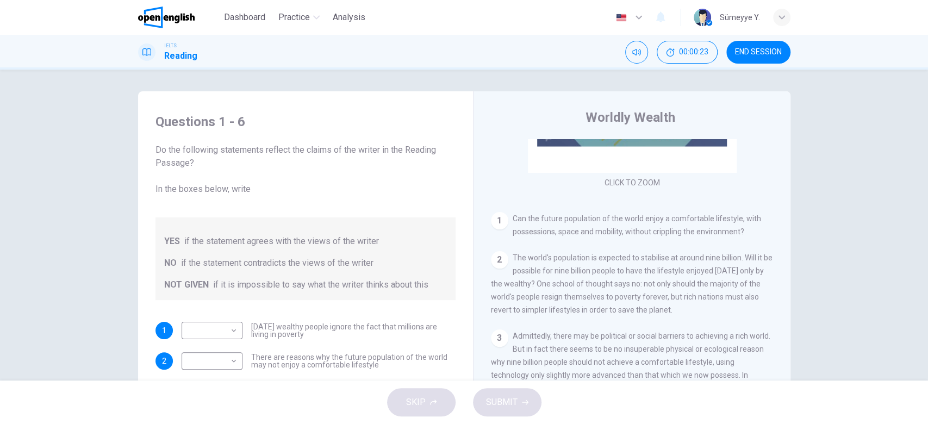
scroll to position [43, 0]
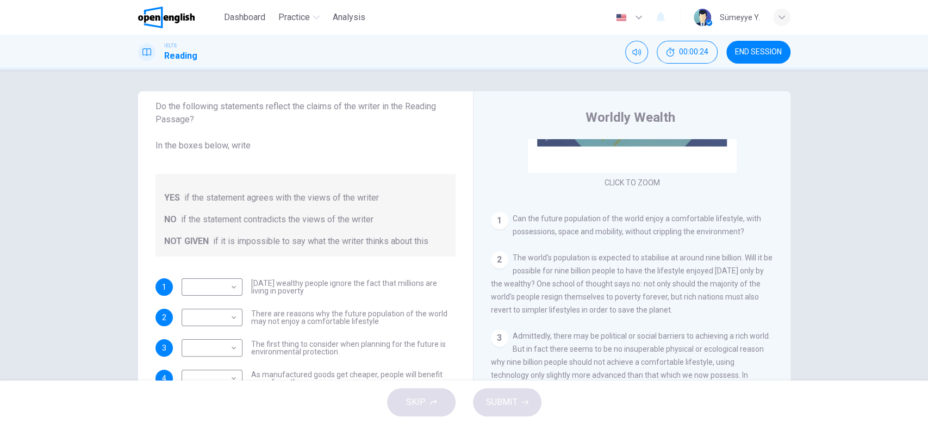
drag, startPoint x: 460, startPoint y: 205, endPoint x: 452, endPoint y: 357, distance: 151.3
click at [452, 357] on div "Questions 1 - 6 Do the following statements reflect the claims of the writer in…" at bounding box center [305, 285] width 317 height 367
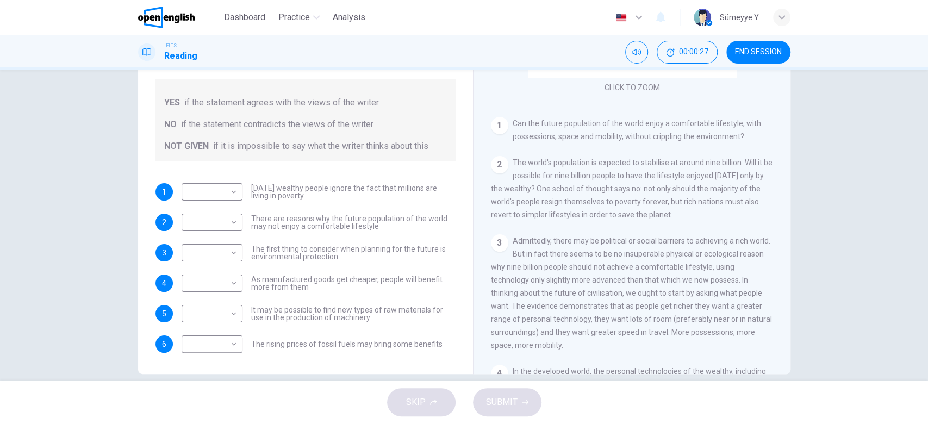
scroll to position [89, 0]
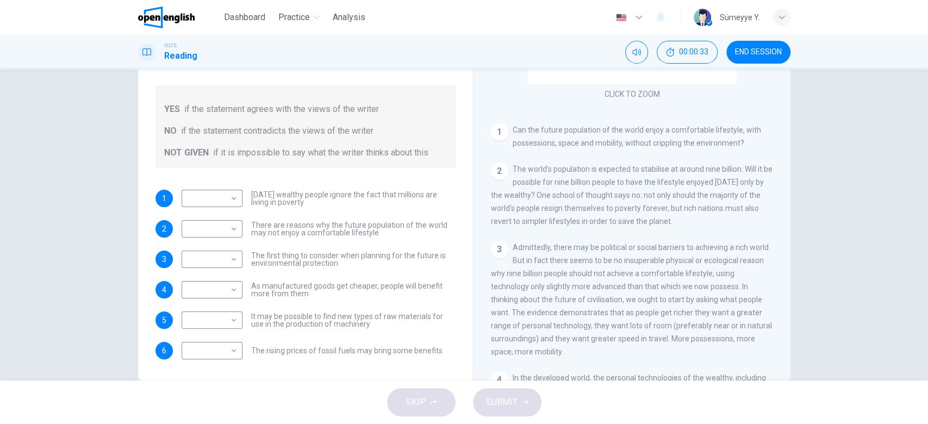
drag, startPoint x: 266, startPoint y: 188, endPoint x: 277, endPoint y: 190, distance: 10.5
click at [277, 190] on div "Questions 1 - 6 Do the following statements reflect the claims of the writer in…" at bounding box center [305, 170] width 317 height 400
drag, startPoint x: 277, startPoint y: 190, endPoint x: 312, endPoint y: 198, distance: 36.4
click at [312, 198] on span "Today's wealthy people ignore the fact that millions are living in poverty" at bounding box center [353, 198] width 204 height 15
drag, startPoint x: 315, startPoint y: 282, endPoint x: 372, endPoint y: 282, distance: 57.1
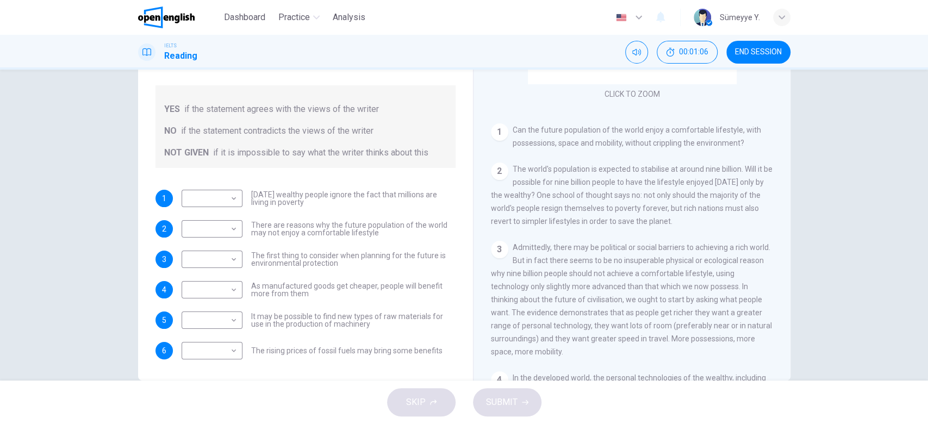
click at [372, 282] on span "As manufactured goods get cheaper, people will benefit more from them" at bounding box center [353, 289] width 204 height 15
drag, startPoint x: 279, startPoint y: 284, endPoint x: 283, endPoint y: 302, distance: 17.9
click at [283, 302] on div "1 ​ ​ Today's wealthy people ignore the fact that millions are living in povert…" at bounding box center [305, 275] width 300 height 170
drag, startPoint x: 249, startPoint y: 281, endPoint x: 308, endPoint y: 296, distance: 60.1
click at [308, 296] on span "As manufactured goods get cheaper, people will benefit more from them" at bounding box center [353, 289] width 204 height 15
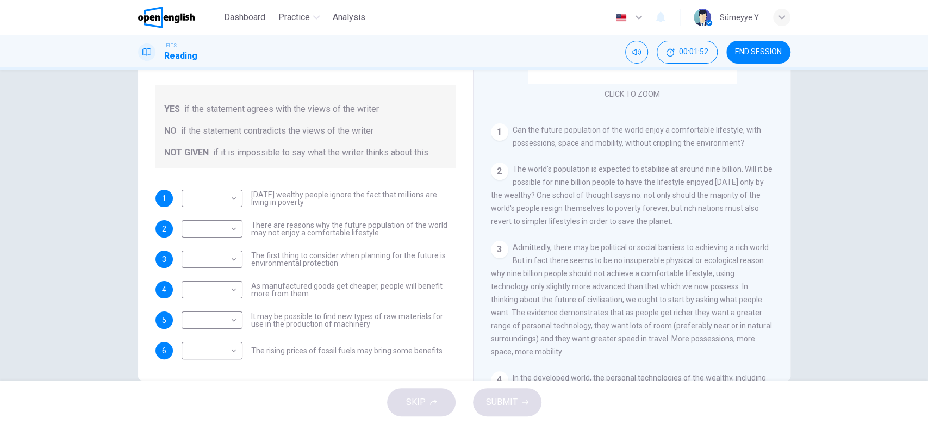
drag, startPoint x: 295, startPoint y: 190, endPoint x: 429, endPoint y: 193, distance: 134.3
click at [429, 193] on span "Today's wealthy people ignore the fact that millions are living in poverty" at bounding box center [353, 198] width 204 height 15
drag, startPoint x: 264, startPoint y: 255, endPoint x: 292, endPoint y: 287, distance: 42.7
click at [292, 287] on div "1 ​ ​ Today's wealthy people ignore the fact that millions are living in povert…" at bounding box center [305, 275] width 300 height 170
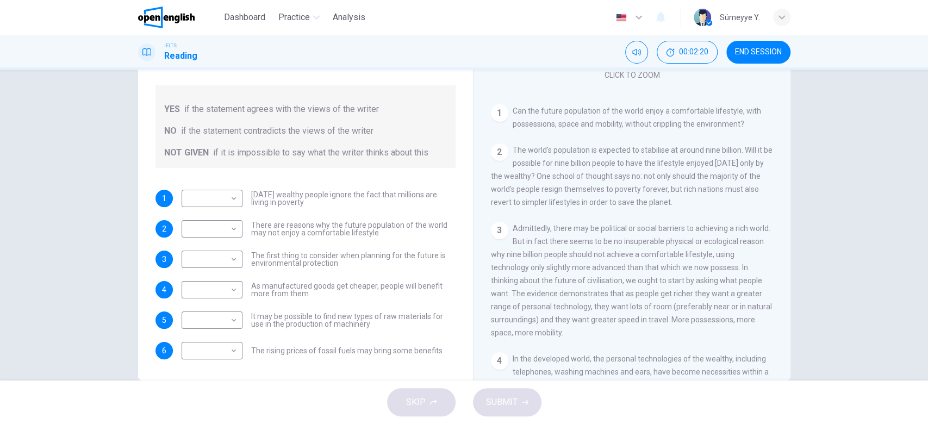
scroll to position [177, 0]
drag, startPoint x: 687, startPoint y: 108, endPoint x: 734, endPoint y: 107, distance: 46.2
click at [734, 107] on span "Can the future population of the world enjoy a comfortable lifestyle, with poss…" at bounding box center [636, 115] width 248 height 22
drag, startPoint x: 734, startPoint y: 107, endPoint x: 741, endPoint y: 115, distance: 10.8
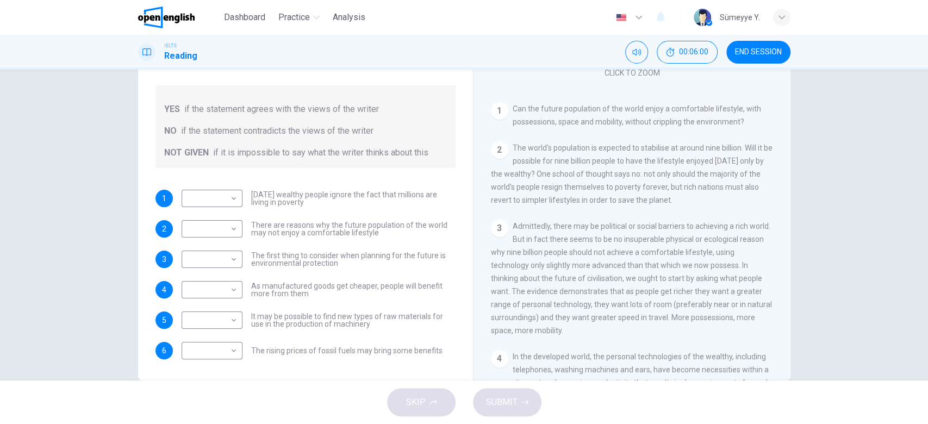
click at [741, 115] on div "1 Can the future population of the world enjoy a comfortable lifestyle, with po…" at bounding box center [632, 115] width 283 height 26
drag, startPoint x: 533, startPoint y: 114, endPoint x: 585, endPoint y: 112, distance: 52.2
click at [585, 112] on div "1 Can the future population of the world enjoy a comfortable lifestyle, with po…" at bounding box center [632, 115] width 283 height 26
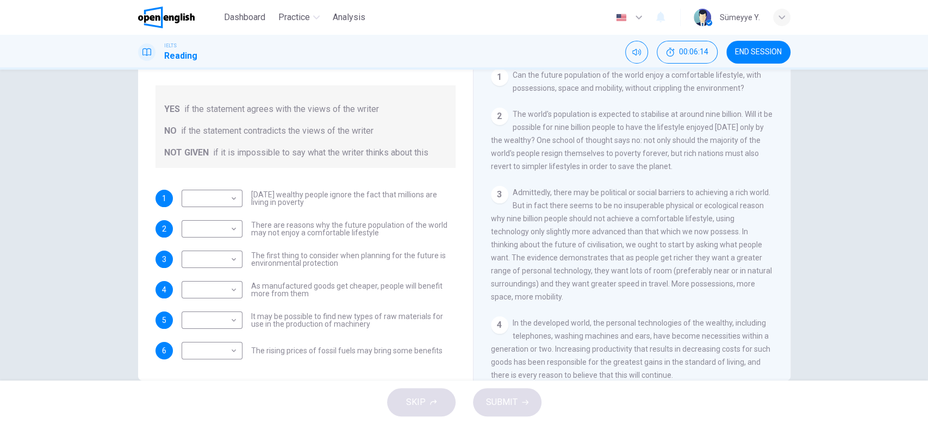
scroll to position [209, 0]
click at [821, 201] on div "Questions 1 - 6 Do the following statements reflect the claims of the writer in…" at bounding box center [464, 225] width 928 height 311
drag, startPoint x: 357, startPoint y: 193, endPoint x: 416, endPoint y: 201, distance: 60.3
click at [416, 201] on span "Today's wealthy people ignore the fact that millions are living in poverty" at bounding box center [353, 198] width 204 height 15
click at [222, 202] on body "This site uses cookies, as explained in our Privacy Policy . If you agree to th…" at bounding box center [464, 212] width 928 height 424
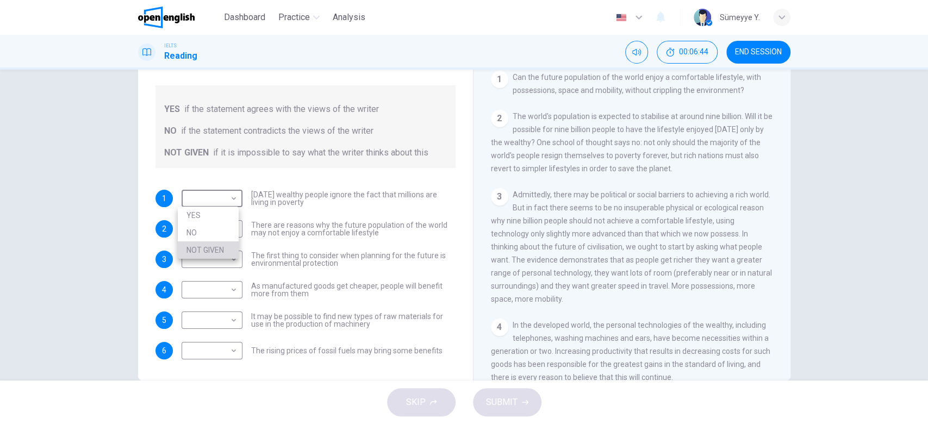
click at [224, 242] on li "NOT GIVEN" at bounding box center [208, 249] width 61 height 17
type input "*********"
click at [221, 222] on body "This site uses cookies, as explained in our Privacy Policy . If you agree to th…" at bounding box center [464, 212] width 928 height 424
click at [223, 245] on li "YES" at bounding box center [208, 245] width 61 height 17
type input "***"
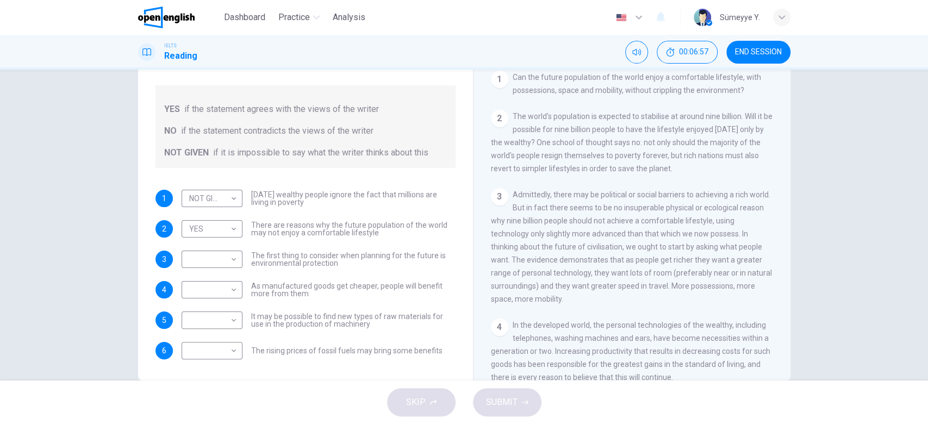
drag, startPoint x: 339, startPoint y: 228, endPoint x: 378, endPoint y: 223, distance: 39.4
click at [378, 223] on span "There are reasons why the future population of the world may not enjoy a comfor…" at bounding box center [353, 228] width 204 height 15
drag, startPoint x: 264, startPoint y: 233, endPoint x: 391, endPoint y: 227, distance: 127.3
click at [391, 227] on span "There are reasons why the future population of the world may not enjoy a comfor…" at bounding box center [353, 228] width 204 height 15
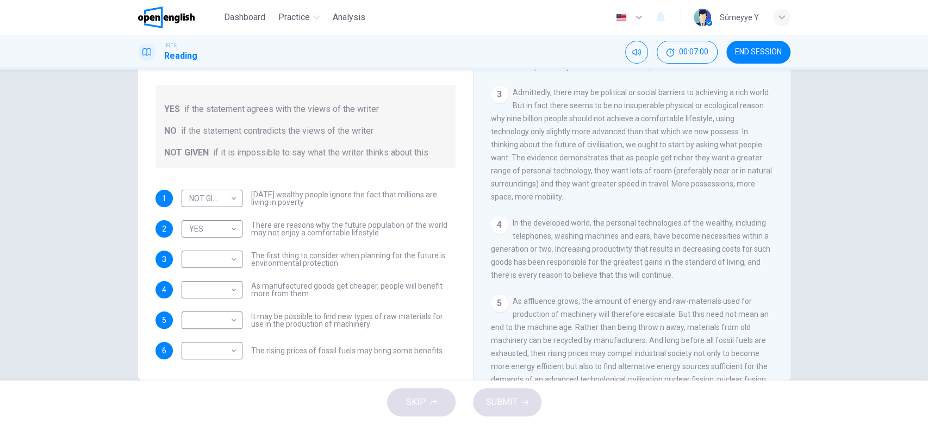
scroll to position [313, 0]
click at [848, 203] on div "Questions 1 - 6 Do the following statements reflect the claims of the writer in…" at bounding box center [464, 225] width 928 height 311
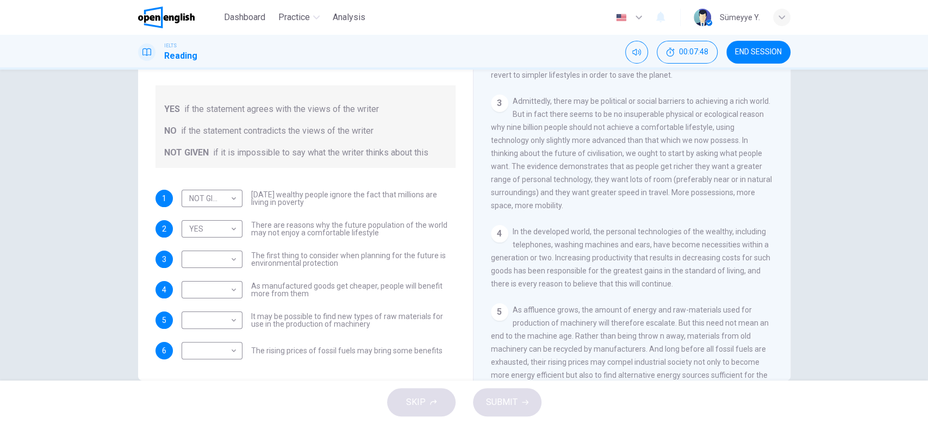
drag, startPoint x: 661, startPoint y: 130, endPoint x: 734, endPoint y: 132, distance: 72.8
click at [734, 132] on div "3 Admittedly, there may be political or social barriers to achieving a rich wor…" at bounding box center [632, 153] width 283 height 117
drag, startPoint x: 506, startPoint y: 147, endPoint x: 659, endPoint y: 135, distance: 153.2
click at [659, 135] on div "3 Admittedly, there may be political or social barriers to achieving a rich wor…" at bounding box center [632, 153] width 283 height 117
drag, startPoint x: 489, startPoint y: 182, endPoint x: 582, endPoint y: 182, distance: 92.9
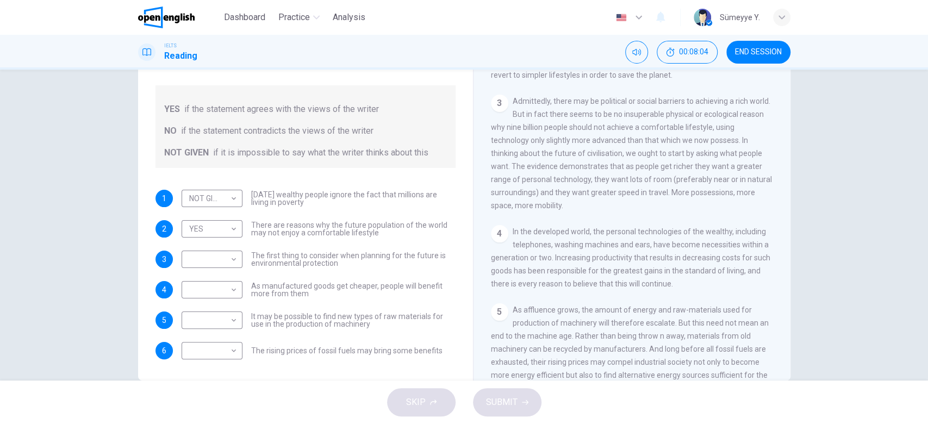
click at [582, 182] on span "Admittedly, there may be political or social barriers to achieving a rich world…" at bounding box center [631, 153] width 281 height 113
drag, startPoint x: 582, startPoint y: 182, endPoint x: 671, endPoint y: 184, distance: 88.6
click at [671, 184] on div "3 Admittedly, there may be political or social barriers to achieving a rich wor…" at bounding box center [632, 153] width 283 height 117
drag, startPoint x: 508, startPoint y: 193, endPoint x: 533, endPoint y: 193, distance: 25.5
click at [533, 193] on span "Admittedly, there may be political or social barriers to achieving a rich world…" at bounding box center [631, 153] width 281 height 113
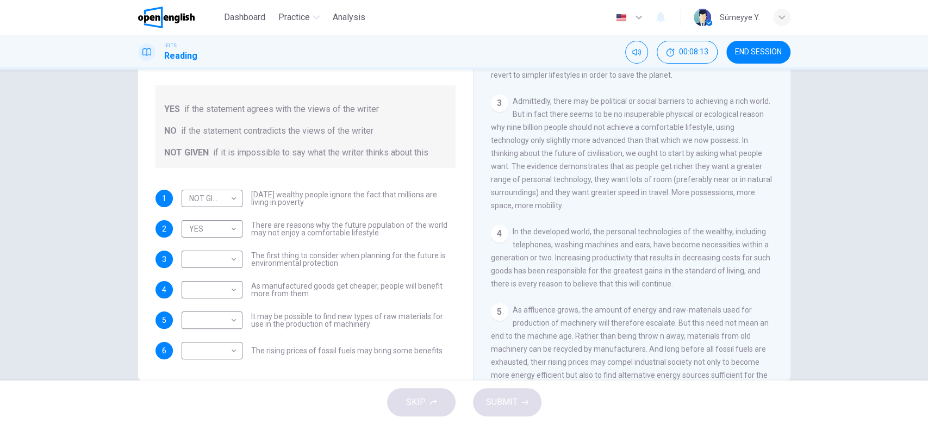
drag, startPoint x: 567, startPoint y: 193, endPoint x: 665, endPoint y: 196, distance: 97.3
click at [665, 196] on span "Admittedly, there may be political or social barriers to achieving a rich world…" at bounding box center [631, 153] width 281 height 113
drag, startPoint x: 665, startPoint y: 196, endPoint x: 753, endPoint y: 195, distance: 88.1
click at [753, 195] on div "3 Admittedly, there may be political or social barriers to achieving a rich wor…" at bounding box center [632, 153] width 283 height 117
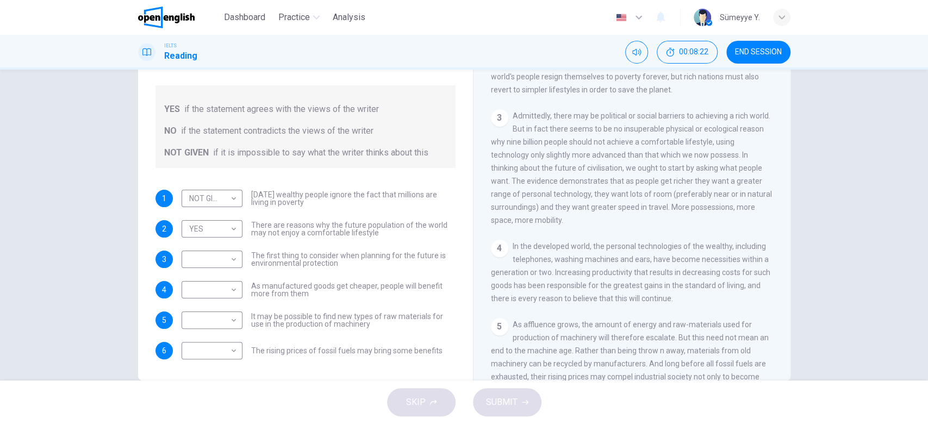
scroll to position [298, 0]
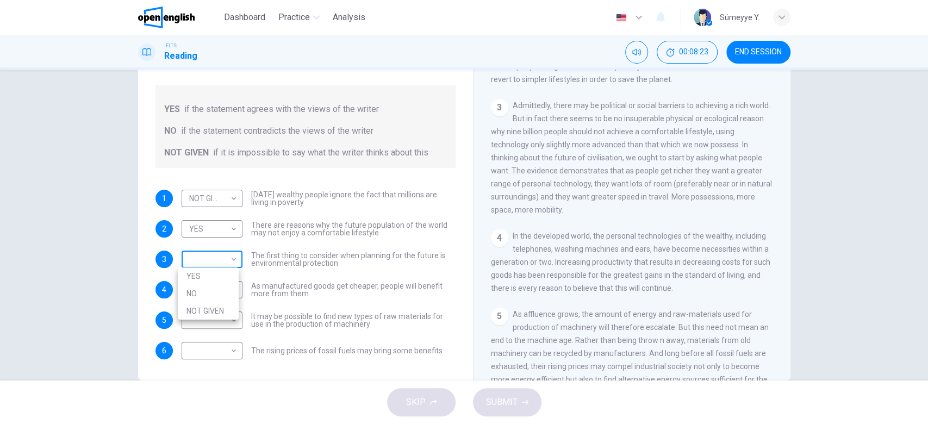
click at [217, 264] on body "This site uses cookies, as explained in our Privacy Policy . If you agree to th…" at bounding box center [464, 212] width 928 height 424
click at [215, 285] on li "NO" at bounding box center [208, 293] width 61 height 17
drag, startPoint x: 210, startPoint y: 259, endPoint x: 210, endPoint y: 277, distance: 17.9
click at [210, 277] on body "This site uses cookies, as explained in our Privacy Policy . If you agree to th…" at bounding box center [464, 212] width 928 height 424
click at [210, 277] on li "YES" at bounding box center [208, 275] width 61 height 17
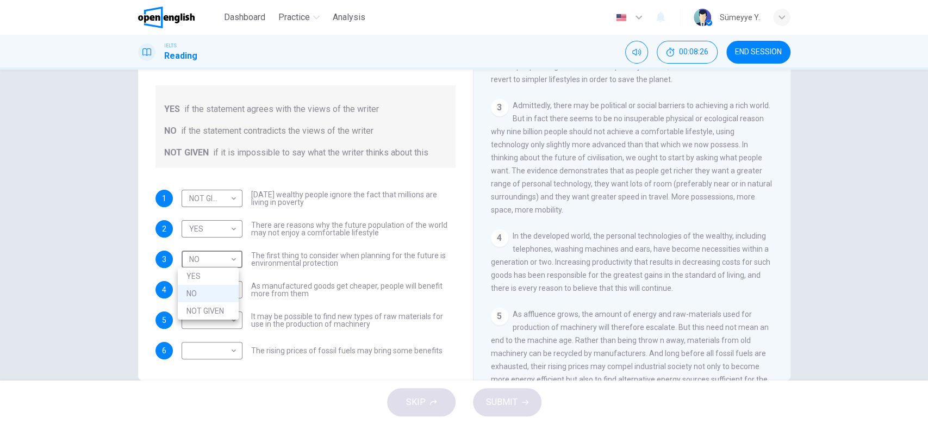
type input "***"
drag, startPoint x: 783, startPoint y: 188, endPoint x: 785, endPoint y: 204, distance: 16.4
click at [785, 204] on div "Worldly Wealth CLICK TO ZOOM Click to Zoom 1 Can the future population of the w…" at bounding box center [631, 200] width 317 height 395
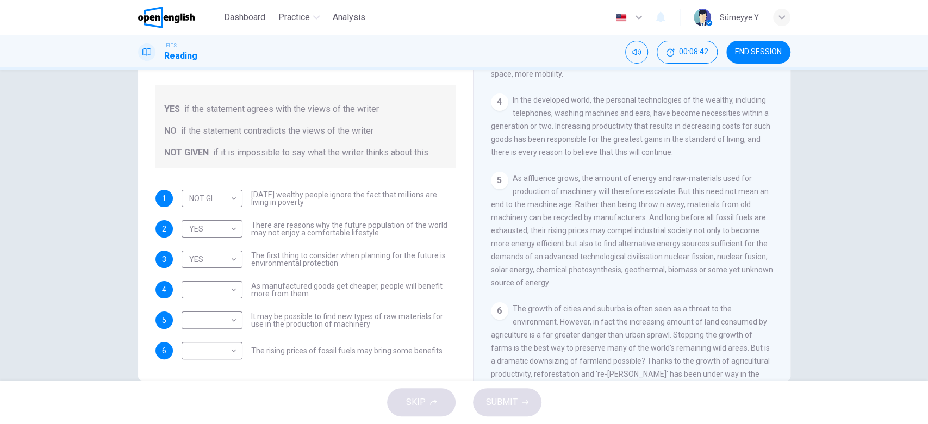
scroll to position [436, 0]
drag, startPoint x: 359, startPoint y: 282, endPoint x: 406, endPoint y: 282, distance: 47.3
click at [406, 282] on span "As manufactured goods get cheaper, people will benefit more from them" at bounding box center [353, 289] width 204 height 15
drag, startPoint x: 406, startPoint y: 282, endPoint x: 430, endPoint y: 283, distance: 23.9
click at [430, 283] on span "As manufactured goods get cheaper, people will benefit more from them" at bounding box center [353, 289] width 204 height 15
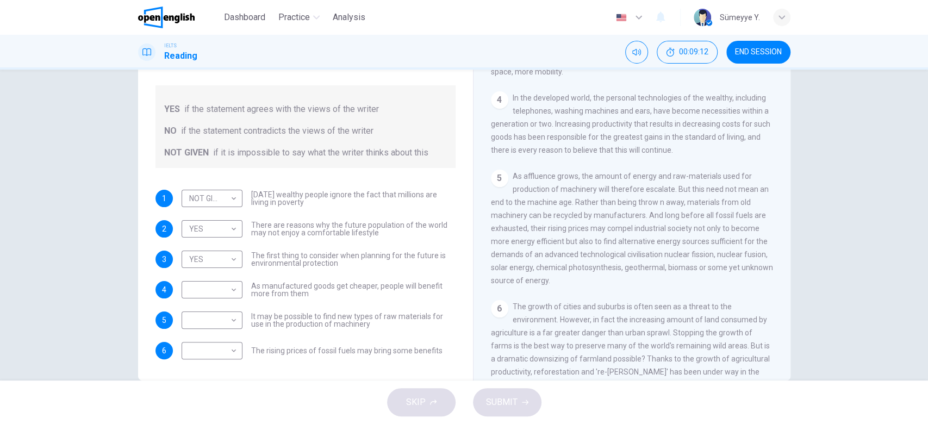
drag, startPoint x: 260, startPoint y: 297, endPoint x: 274, endPoint y: 297, distance: 14.1
click at [274, 297] on div "​ ​ As manufactured goods get cheaper, people will benefit more from them" at bounding box center [319, 289] width 274 height 17
drag, startPoint x: 635, startPoint y: 123, endPoint x: 734, endPoint y: 122, distance: 98.9
click at [734, 122] on span "In the developed world, the personal technologies of the wealthy, including tel…" at bounding box center [630, 123] width 279 height 61
drag, startPoint x: 524, startPoint y: 137, endPoint x: 609, endPoint y: 135, distance: 84.8
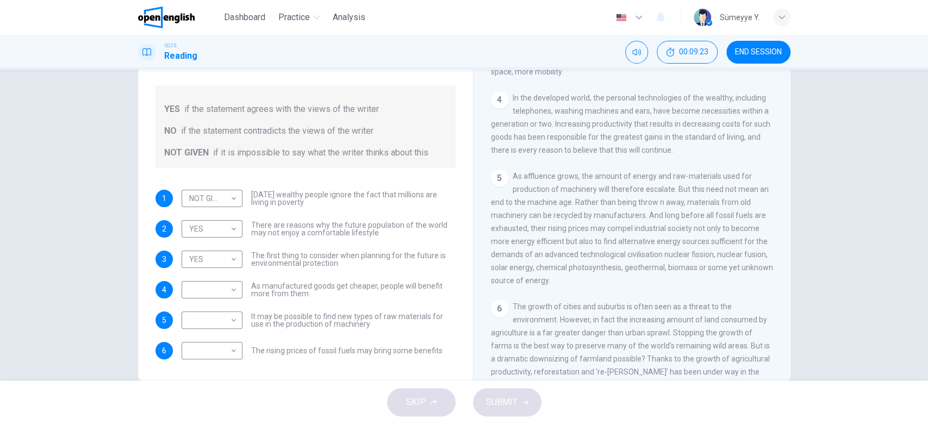
click at [609, 135] on span "In the developed world, the personal technologies of the wealthy, including tel…" at bounding box center [630, 123] width 279 height 61
drag, startPoint x: 609, startPoint y: 135, endPoint x: 702, endPoint y: 136, distance: 93.5
click at [702, 136] on span "In the developed world, the personal technologies of the wealthy, including tel…" at bounding box center [630, 123] width 279 height 61
drag, startPoint x: 702, startPoint y: 136, endPoint x: 748, endPoint y: 137, distance: 46.2
click at [748, 137] on span "In the developed world, the personal technologies of the wealthy, including tel…" at bounding box center [630, 123] width 279 height 61
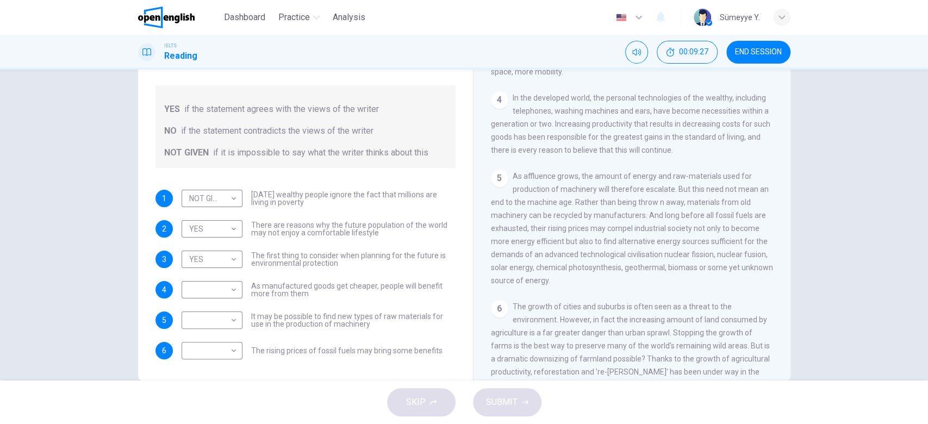
drag, startPoint x: 559, startPoint y: 149, endPoint x: 653, endPoint y: 145, distance: 94.7
click at [653, 145] on span "In the developed world, the personal technologies of the wealthy, including tel…" at bounding box center [630, 123] width 279 height 61
click at [212, 293] on body "This site uses cookies, as explained in our Privacy Policy . If you agree to th…" at bounding box center [464, 212] width 928 height 424
click at [211, 310] on li "YES" at bounding box center [208, 306] width 61 height 17
type input "***"
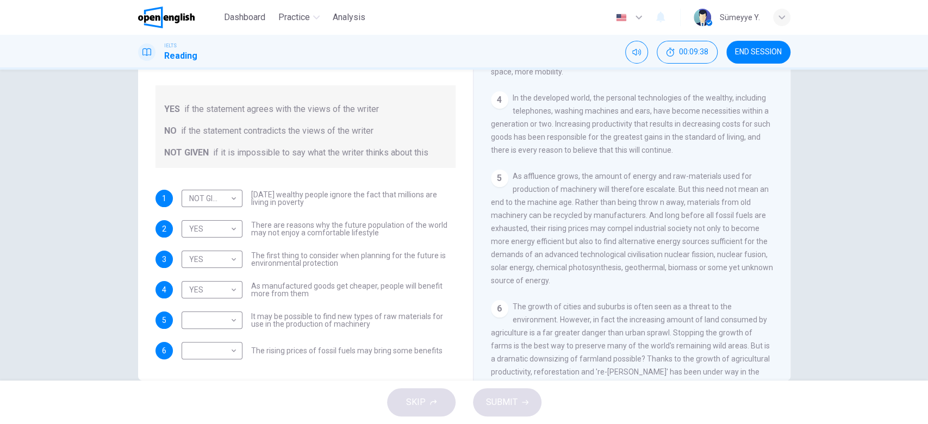
drag, startPoint x: 515, startPoint y: 134, endPoint x: 613, endPoint y: 140, distance: 98.0
click at [613, 140] on span "In the developed world, the personal technologies of the wealthy, including tel…" at bounding box center [630, 123] width 279 height 61
drag, startPoint x: 613, startPoint y: 140, endPoint x: 762, endPoint y: 137, distance: 148.9
click at [762, 137] on div "CLICK TO ZOOM Click to Zoom 1 Can the future population of the world enjoy a co…" at bounding box center [639, 216] width 297 height 330
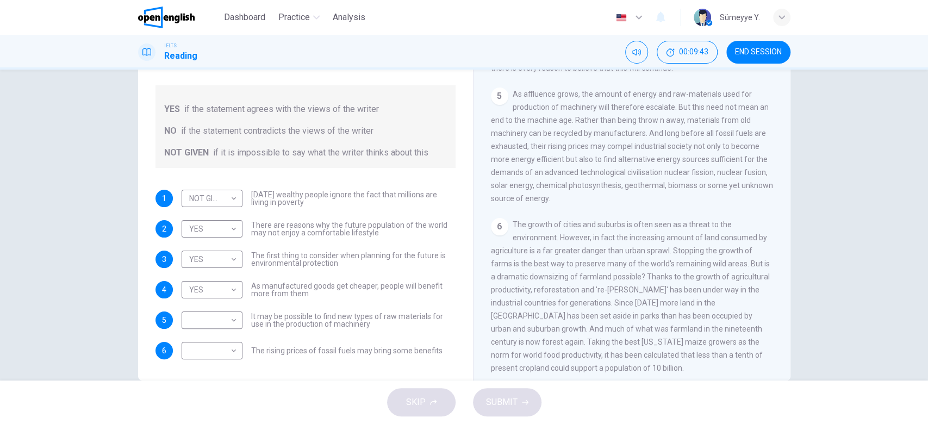
scroll to position [520, 0]
click at [230, 324] on body "This site uses cookies, as explained in our Privacy Policy . If you agree to th…" at bounding box center [464, 212] width 928 height 424
click at [229, 337] on li "YES" at bounding box center [208, 336] width 61 height 17
type input "***"
drag, startPoint x: 304, startPoint y: 359, endPoint x: 426, endPoint y: 350, distance: 122.0
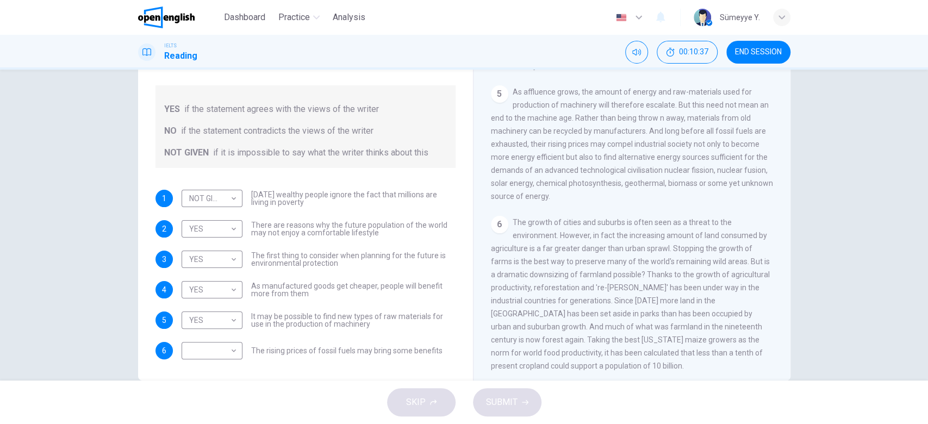
click at [426, 350] on div "Questions 1 - 6 Do the following statements reflect the claims of the writer in…" at bounding box center [305, 170] width 317 height 400
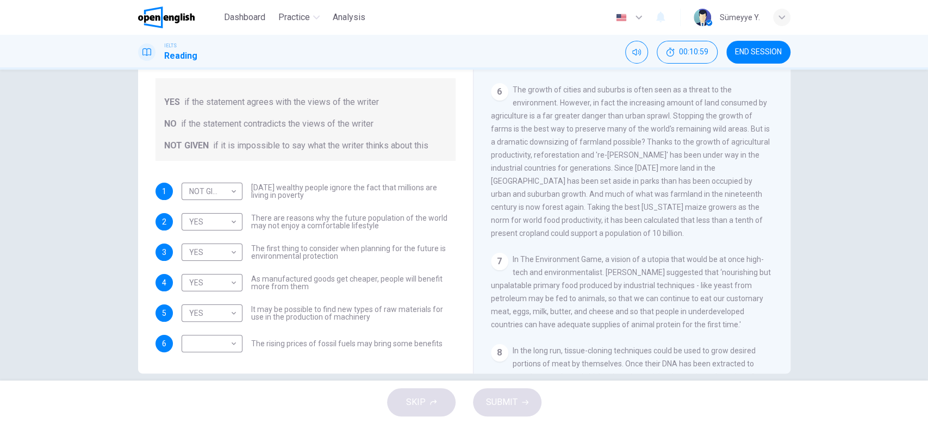
scroll to position [664, 0]
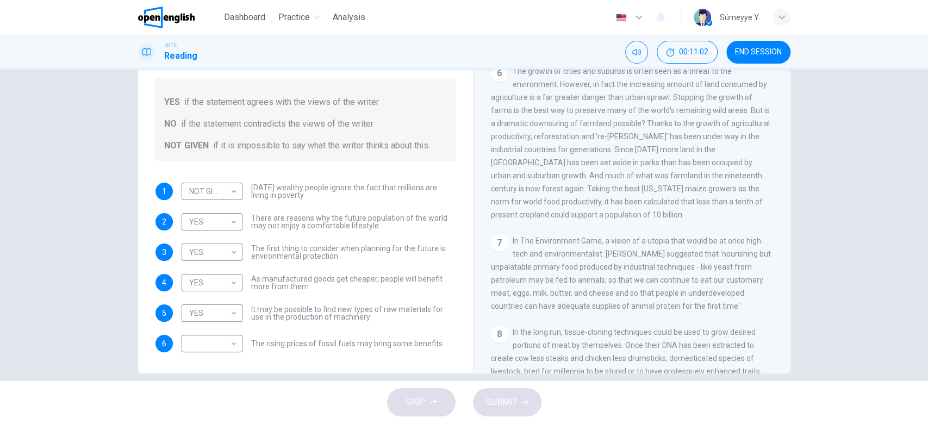
drag, startPoint x: 695, startPoint y: 224, endPoint x: 696, endPoint y: 240, distance: 15.3
click at [696, 240] on span "In The Environment Game, a vision of a utopia that would be at once high-tech a…" at bounding box center [631, 273] width 280 height 74
click at [696, 253] on span "In The Environment Game, a vision of a utopia that would be at once high-tech a…" at bounding box center [631, 273] width 280 height 74
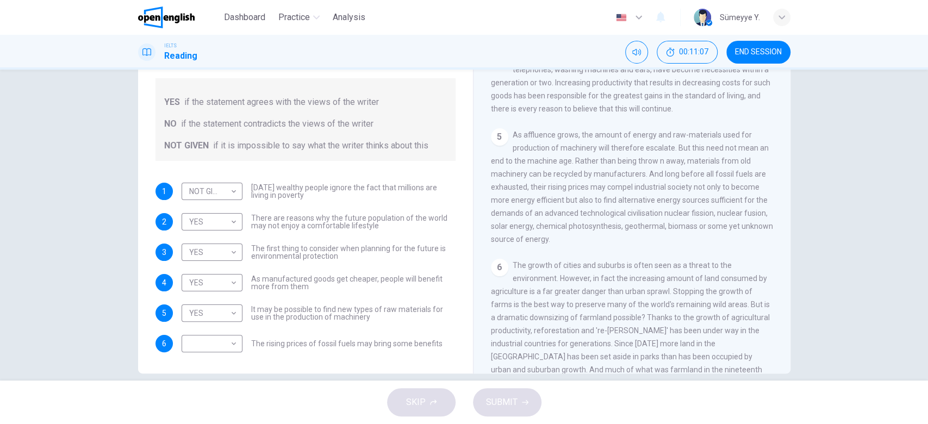
scroll to position [466, 0]
drag, startPoint x: 587, startPoint y: 218, endPoint x: 717, endPoint y: 220, distance: 129.9
click at [717, 220] on span "As affluence grows, the amount of energy and raw-materials used for production …" at bounding box center [632, 190] width 282 height 113
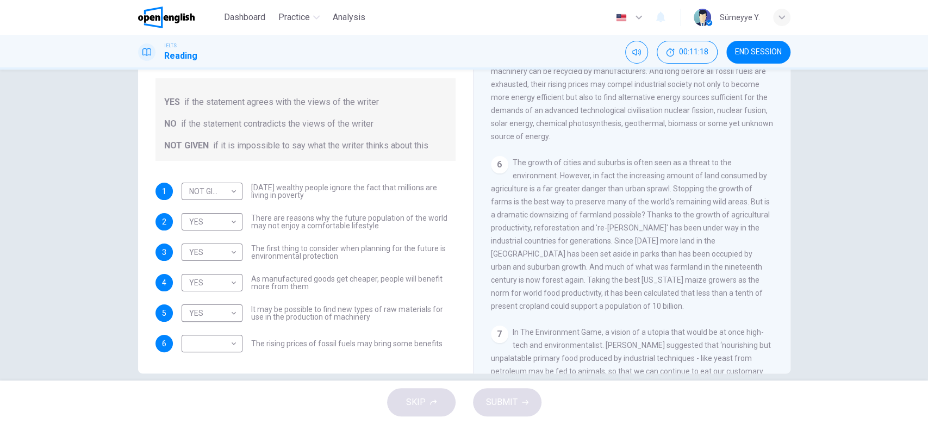
scroll to position [574, 0]
drag, startPoint x: 581, startPoint y: 223, endPoint x: 778, endPoint y: 224, distance: 197.3
click at [778, 224] on div "CLICK TO ZOOM Click to Zoom 1 Can the future population of the world enjoy a co…" at bounding box center [639, 208] width 297 height 330
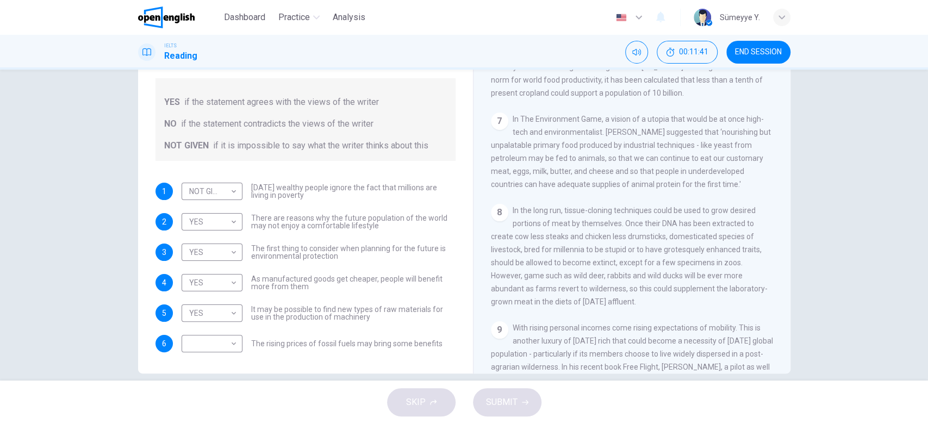
scroll to position [794, 0]
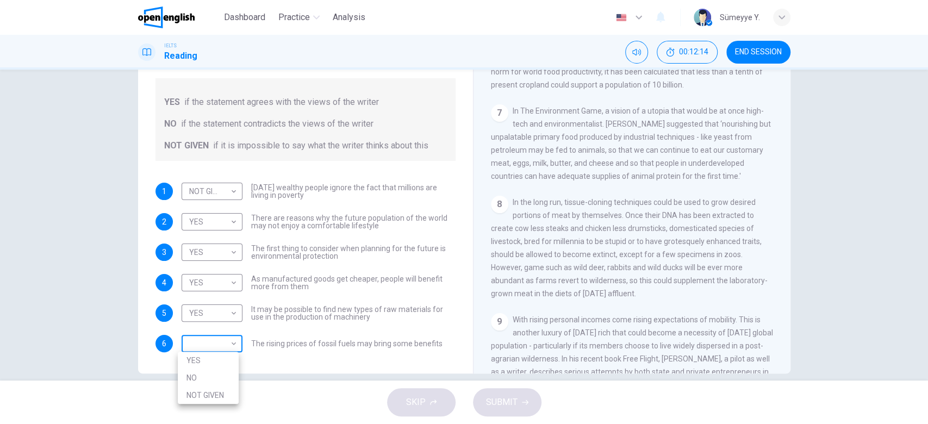
click at [230, 345] on body "This site uses cookies, as explained in our Privacy Policy . If you agree to th…" at bounding box center [464, 212] width 928 height 424
click at [222, 359] on li "YES" at bounding box center [208, 360] width 61 height 17
type input "***"
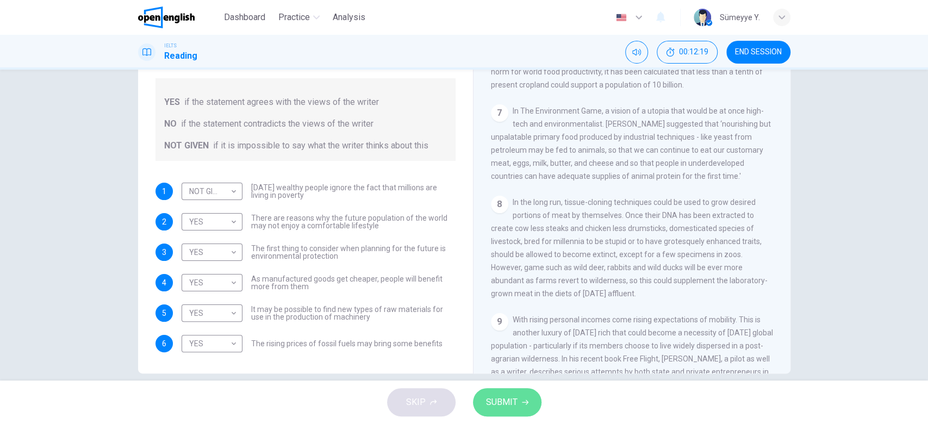
click at [522, 406] on button "SUBMIT" at bounding box center [507, 402] width 68 height 28
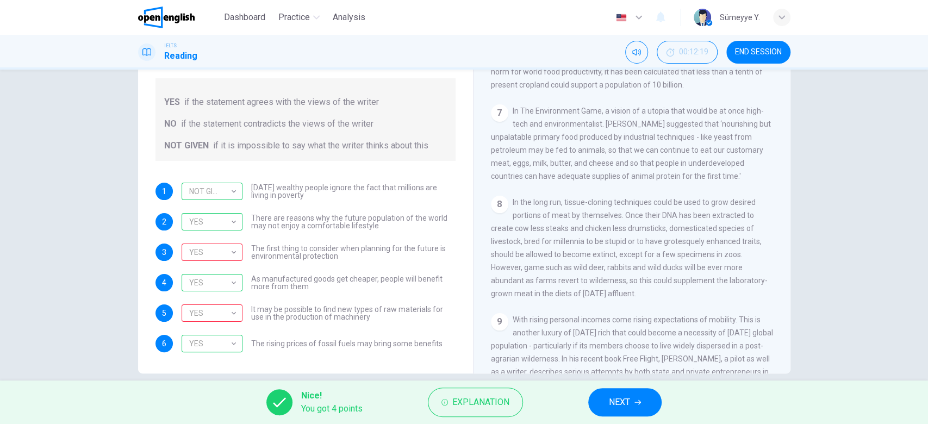
drag, startPoint x: 301, startPoint y: 246, endPoint x: 323, endPoint y: 254, distance: 23.2
click at [323, 254] on span "The first thing to consider when planning for the future is environmental prote…" at bounding box center [353, 252] width 204 height 15
click at [643, 410] on button "NEXT" at bounding box center [624, 402] width 73 height 28
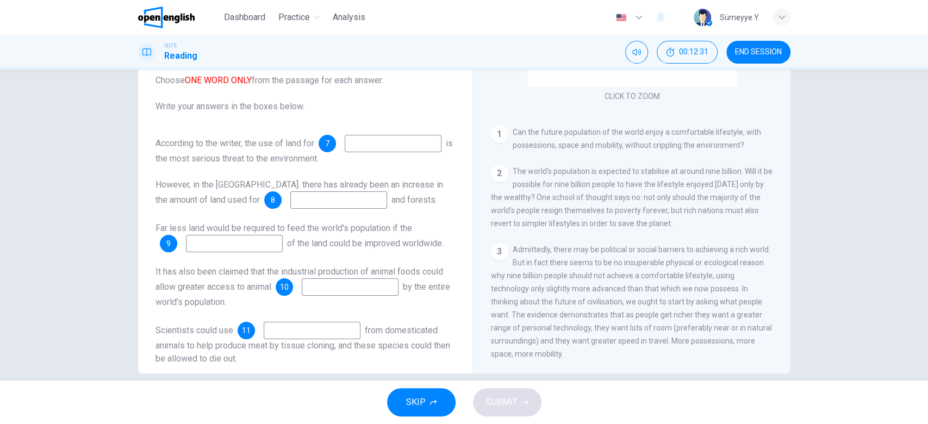
scroll to position [151, 0]
drag, startPoint x: 783, startPoint y: 107, endPoint x: 786, endPoint y: 143, distance: 36.6
click at [786, 143] on div "Questions 7 - 12 Complete the summary below. Choose ONE WORD ONLY from the pass…" at bounding box center [464, 185] width 687 height 378
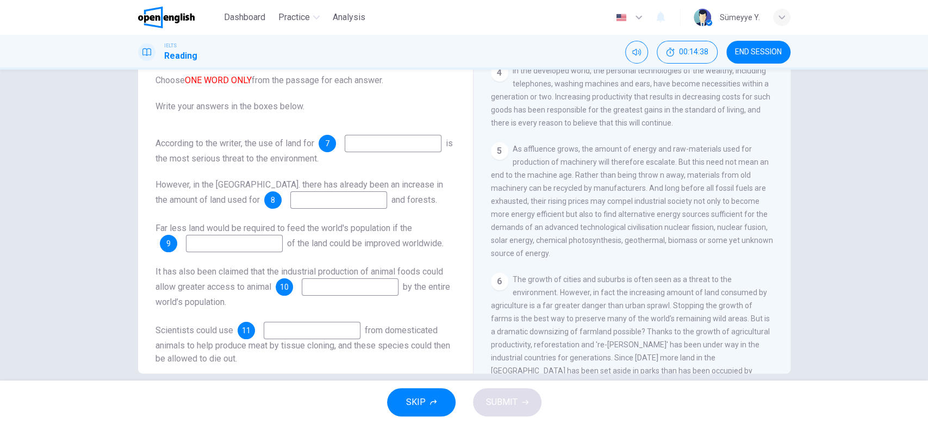
scroll to position [491, 0]
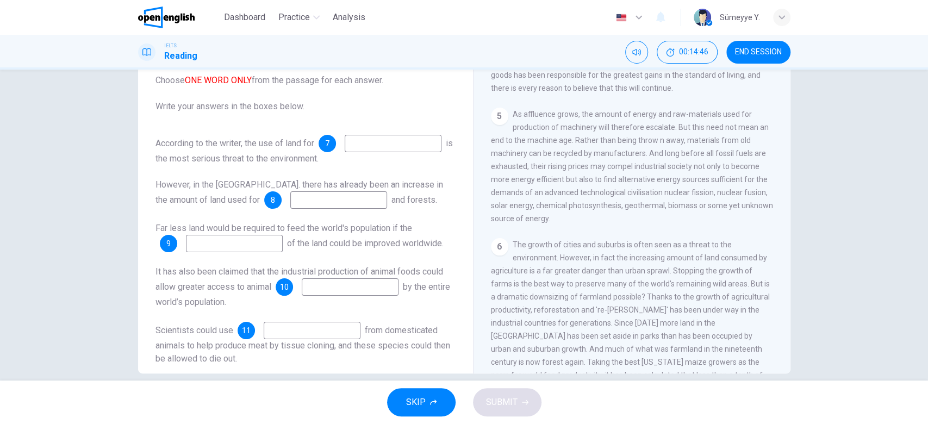
drag, startPoint x: 547, startPoint y: 184, endPoint x: 687, endPoint y: 187, distance: 139.7
click at [687, 187] on div "5 As affluence grows, the amount of energy and raw-materials used for productio…" at bounding box center [632, 166] width 283 height 117
drag, startPoint x: 726, startPoint y: 181, endPoint x: 760, endPoint y: 183, distance: 33.8
click at [760, 183] on div "5 As affluence grows, the amount of energy and raw-materials used for productio…" at bounding box center [632, 166] width 283 height 117
drag, startPoint x: 773, startPoint y: 208, endPoint x: 778, endPoint y: 225, distance: 17.7
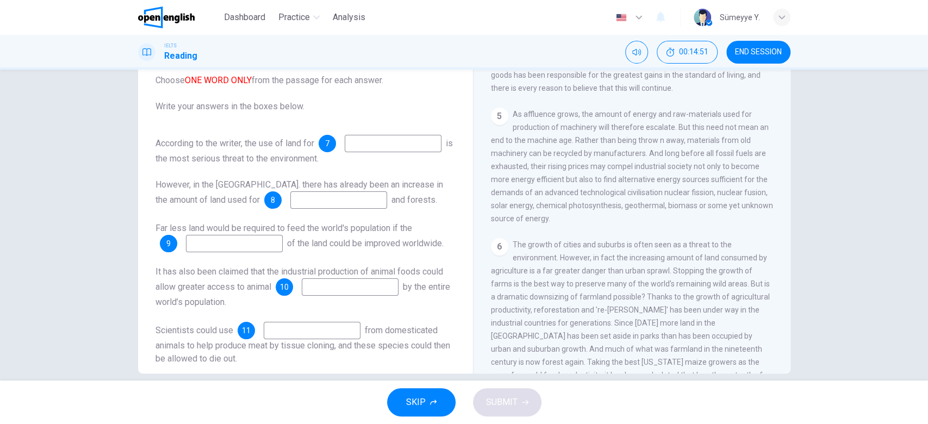
click at [778, 225] on div "CLICK TO ZOOM Click to Zoom 1 Can the future population of the world enjoy a co…" at bounding box center [639, 208] width 297 height 330
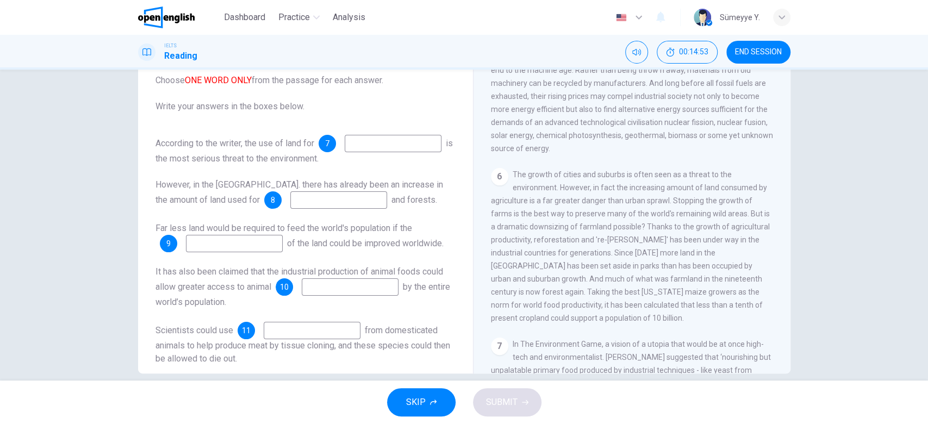
scroll to position [626, 0]
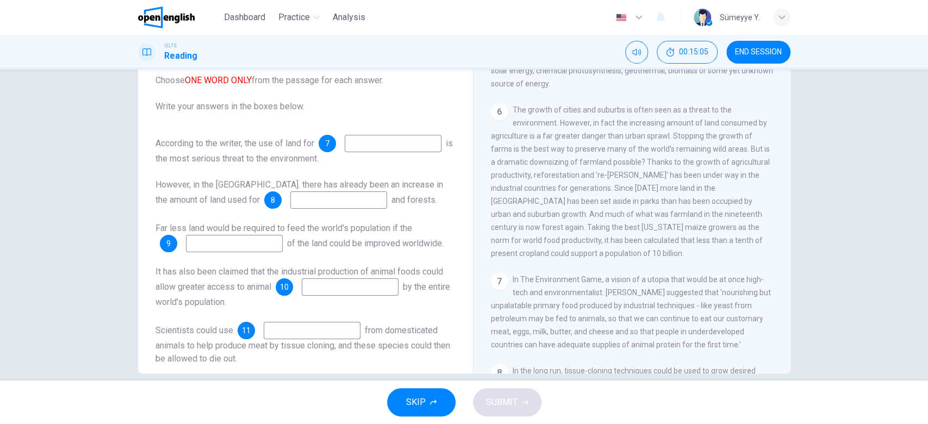
click at [345, 152] on input at bounding box center [393, 143] width 97 height 17
type input "******"
click at [643, 114] on span "The growth of cities and suburbs is often seen as a threat to the environment. …" at bounding box center [630, 181] width 279 height 152
drag, startPoint x: 591, startPoint y: 136, endPoint x: 736, endPoint y: 139, distance: 145.1
click at [736, 139] on span "The growth of cities and suburbs is often seen as a threat to the environment. …" at bounding box center [630, 181] width 279 height 152
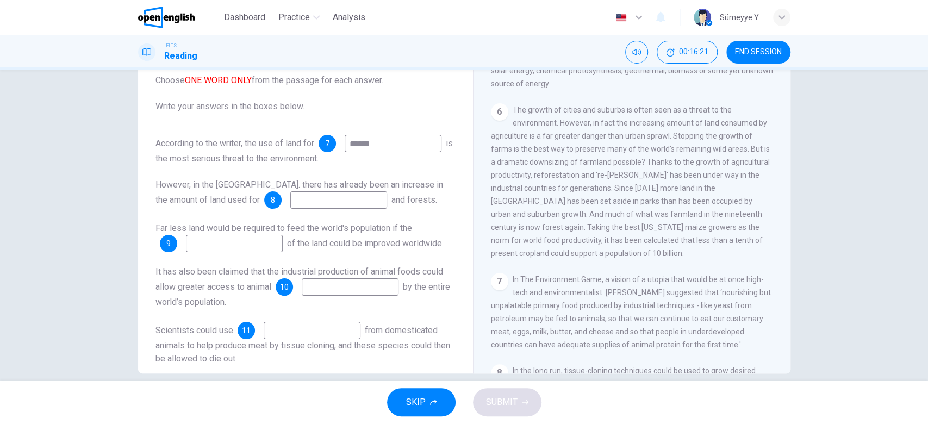
click at [315, 209] on input at bounding box center [338, 199] width 97 height 17
type input "*****"
drag, startPoint x: 248, startPoint y: 159, endPoint x: 0, endPoint y: 198, distance: 250.9
click at [0, 198] on div "Questions 7 - 12 Complete the summary below. Choose ONE WORD ONLY from the pass…" at bounding box center [464, 225] width 928 height 311
type input "**********"
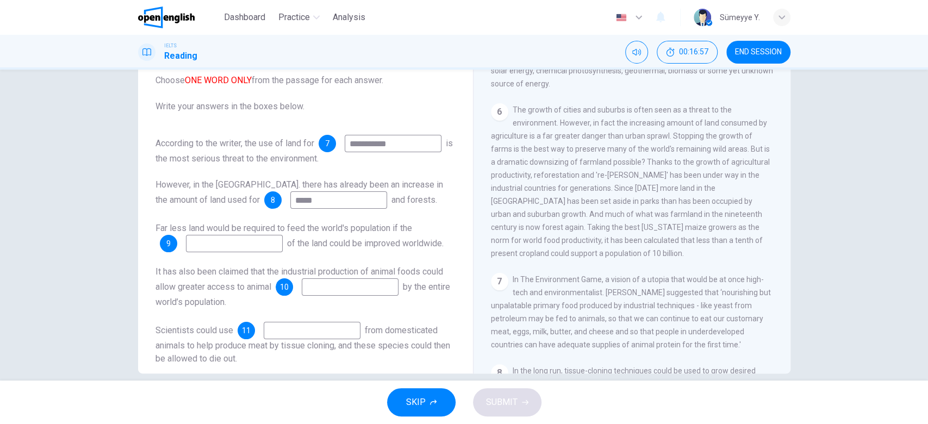
drag, startPoint x: 679, startPoint y: 137, endPoint x: 748, endPoint y: 134, distance: 68.5
click at [748, 134] on div "6 The growth of cities and suburbs is often seen as a threat to the environment…" at bounding box center [632, 181] width 283 height 157
drag, startPoint x: 638, startPoint y: 150, endPoint x: 665, endPoint y: 133, distance: 32.3
click at [665, 133] on span "The growth of cities and suburbs is often seen as a threat to the environment. …" at bounding box center [630, 181] width 279 height 152
drag, startPoint x: 513, startPoint y: 199, endPoint x: 600, endPoint y: 201, distance: 87.0
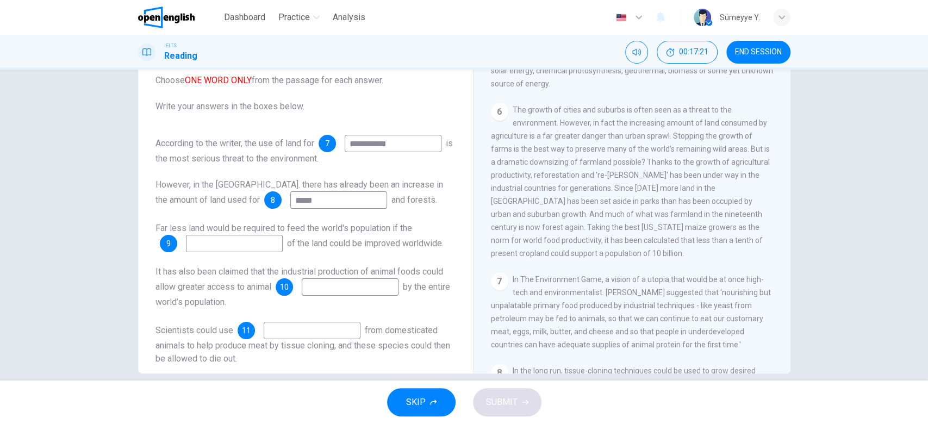
click at [600, 201] on span "The growth of cities and suburbs is often seen as a threat to the environment. …" at bounding box center [630, 181] width 279 height 152
drag, startPoint x: 600, startPoint y: 201, endPoint x: 690, endPoint y: 202, distance: 89.7
click at [690, 202] on span "The growth of cities and suburbs is often seen as a threat to the environment. …" at bounding box center [630, 181] width 279 height 152
drag, startPoint x: 644, startPoint y: 211, endPoint x: 677, endPoint y: 215, distance: 33.4
click at [677, 215] on span "The growth of cities and suburbs is often seen as a threat to the environment. …" at bounding box center [630, 181] width 279 height 152
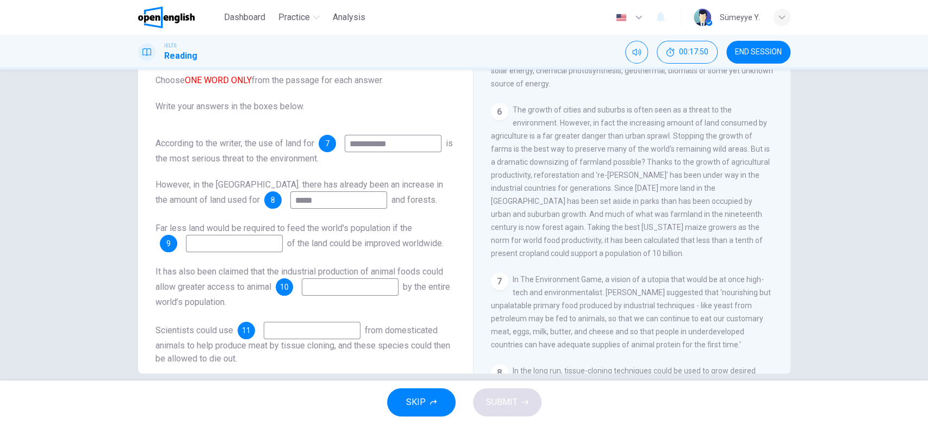
drag, startPoint x: 775, startPoint y: 227, endPoint x: 781, endPoint y: 241, distance: 15.6
click at [781, 241] on div "CLICK TO ZOOM Click to Zoom 1 Can the future population of the world enjoy a co…" at bounding box center [639, 208] width 297 height 330
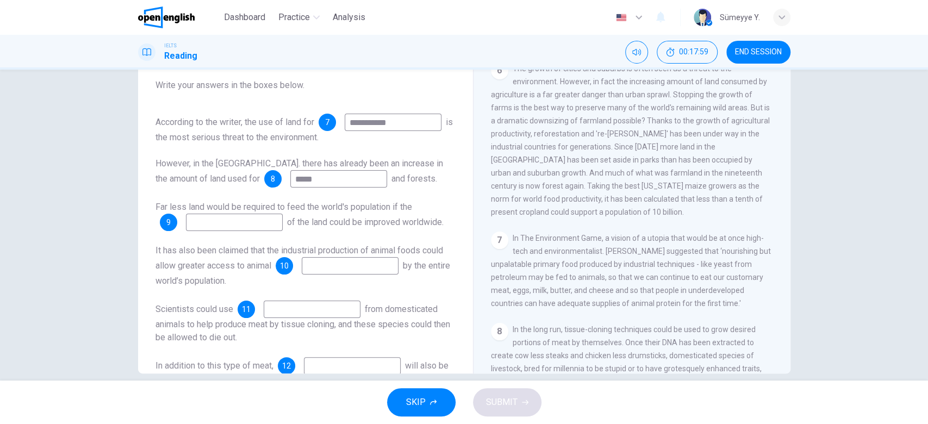
scroll to position [661, 0]
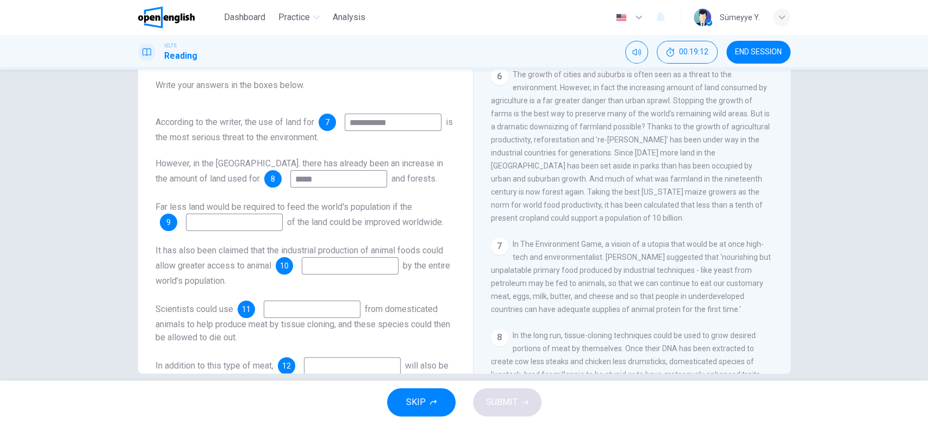
drag, startPoint x: 564, startPoint y: 192, endPoint x: 732, endPoint y: 185, distance: 168.6
click at [732, 185] on div "6 The growth of cities and suburbs is often seen as a threat to the environment…" at bounding box center [632, 146] width 283 height 157
drag, startPoint x: 534, startPoint y: 205, endPoint x: 597, endPoint y: 207, distance: 63.1
click at [597, 207] on span "The growth of cities and suburbs is often seen as a threat to the environment. …" at bounding box center [630, 146] width 279 height 152
drag, startPoint x: 722, startPoint y: 189, endPoint x: 755, endPoint y: 192, distance: 33.9
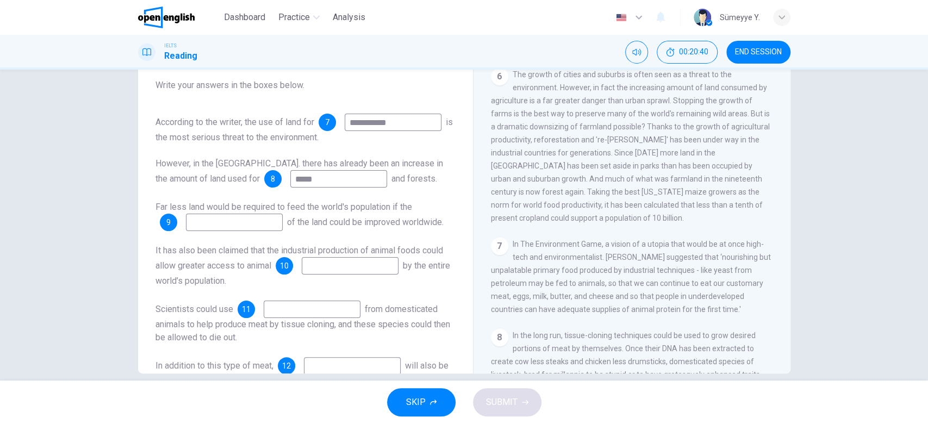
click at [755, 192] on span "The growth of cities and suburbs is often seen as a threat to the environment. …" at bounding box center [630, 146] width 279 height 152
drag, startPoint x: 530, startPoint y: 204, endPoint x: 580, endPoint y: 205, distance: 49.5
click at [580, 205] on span "The growth of cities and suburbs is often seen as a threat to the environment. …" at bounding box center [630, 146] width 279 height 152
click at [240, 231] on input at bounding box center [234, 222] width 97 height 17
type input "*****"
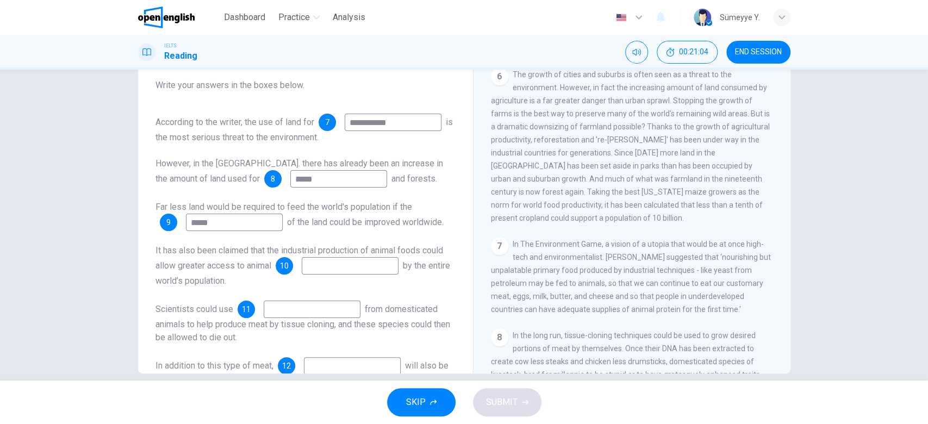
drag, startPoint x: 452, startPoint y: 247, endPoint x: 460, endPoint y: 265, distance: 19.7
click at [460, 265] on div "**********" at bounding box center [305, 190] width 317 height 367
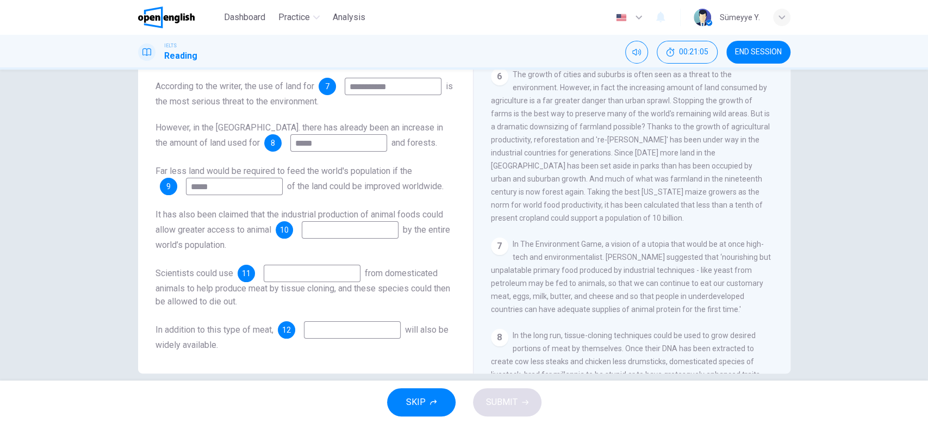
scroll to position [83, 0]
drag, startPoint x: 460, startPoint y: 265, endPoint x: 461, endPoint y: 354, distance: 88.6
click at [461, 354] on div "**********" at bounding box center [464, 185] width 652 height 378
drag, startPoint x: 383, startPoint y: 246, endPoint x: 382, endPoint y: 218, distance: 27.2
click at [382, 218] on div "It has also been claimed that the industrial production of animal foods could a…" at bounding box center [305, 229] width 300 height 43
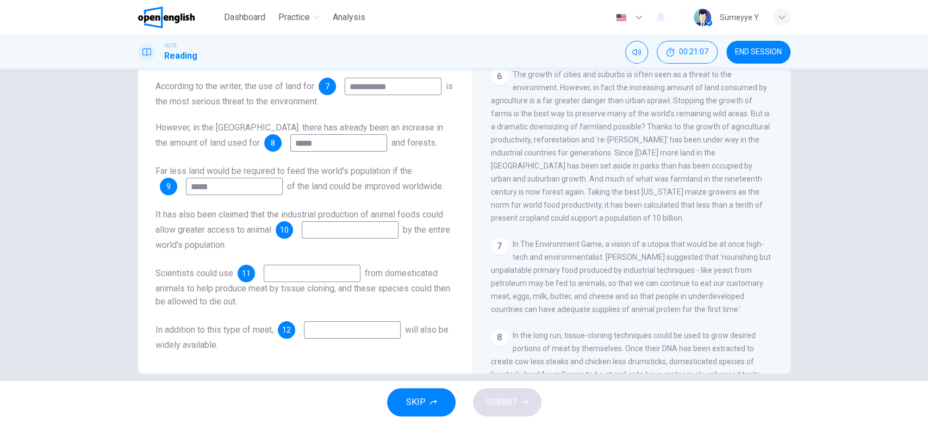
click at [382, 218] on span "It has also been claimed that the industrial production of animal foods could a…" at bounding box center [298, 222] width 287 height 26
drag, startPoint x: 267, startPoint y: 211, endPoint x: 421, endPoint y: 217, distance: 153.4
click at [421, 217] on span "It has also been claimed that the industrial production of animal foods could a…" at bounding box center [298, 222] width 287 height 26
drag, startPoint x: 195, startPoint y: 241, endPoint x: 303, endPoint y: 232, distance: 109.0
click at [303, 232] on div "It has also been claimed that the industrial production of animal foods could a…" at bounding box center [305, 229] width 300 height 43
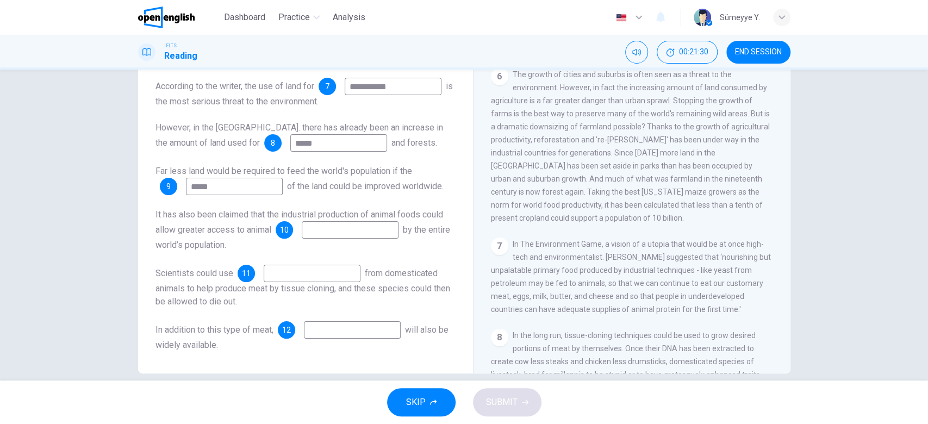
click at [374, 237] on input at bounding box center [350, 229] width 97 height 17
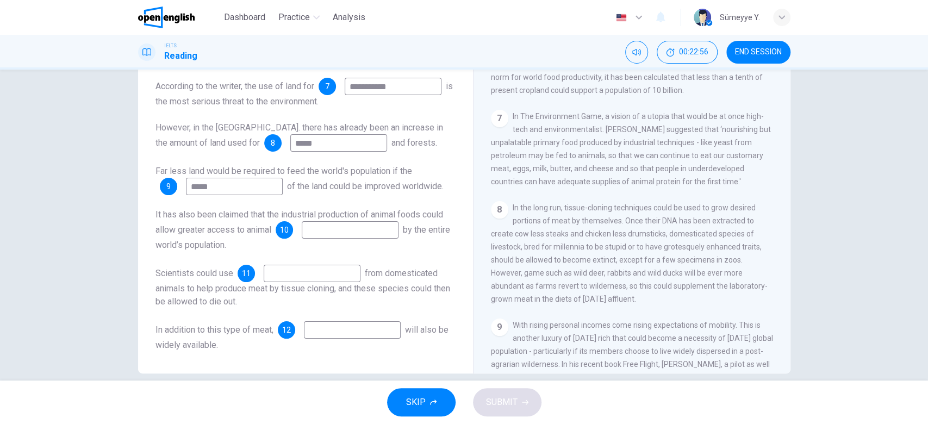
scroll to position [791, 0]
drag, startPoint x: 611, startPoint y: 141, endPoint x: 629, endPoint y: 141, distance: 17.9
click at [629, 141] on span "In The Environment Game, a vision of a utopia that would be at once high-tech a…" at bounding box center [631, 146] width 280 height 74
drag, startPoint x: 629, startPoint y: 141, endPoint x: 717, endPoint y: 140, distance: 88.0
click at [717, 140] on span "In The Environment Game, a vision of a utopia that would be at once high-tech a…" at bounding box center [631, 146] width 280 height 74
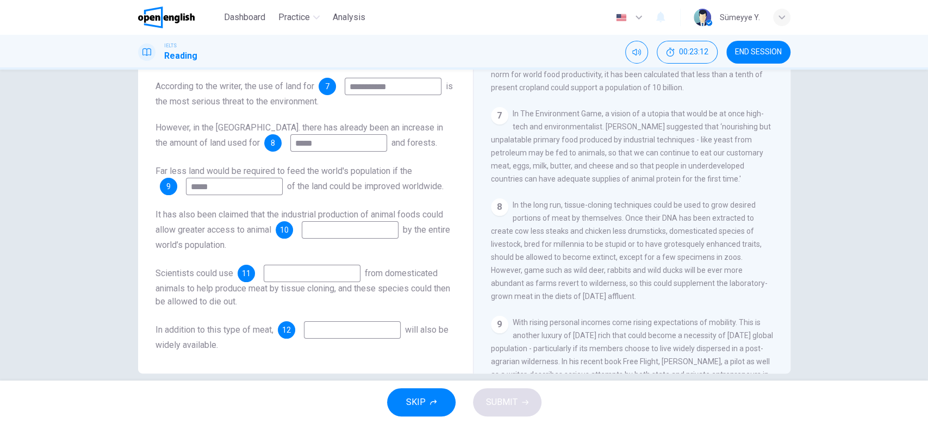
drag, startPoint x: 717, startPoint y: 140, endPoint x: 739, endPoint y: 139, distance: 21.2
click at [739, 139] on span "In The Environment Game, a vision of a utopia that would be at once high-tech a…" at bounding box center [631, 146] width 280 height 74
drag, startPoint x: 629, startPoint y: 152, endPoint x: 741, endPoint y: 152, distance: 112.0
click at [741, 152] on div "7 In The Environment Game, a vision of a utopia that would be at once high-tech…" at bounding box center [632, 146] width 283 height 78
drag, startPoint x: 582, startPoint y: 166, endPoint x: 673, endPoint y: 164, distance: 91.3
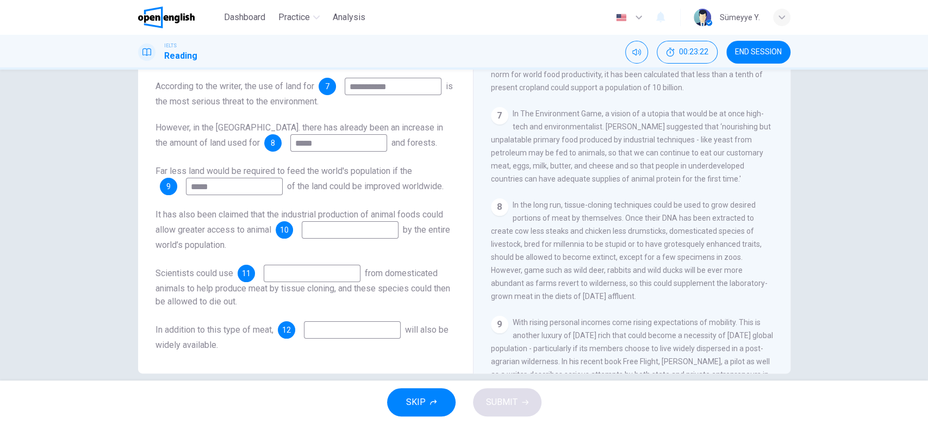
click at [673, 164] on span "In The Environment Game, a vision of a utopia that would be at once high-tech a…" at bounding box center [631, 146] width 280 height 74
click at [368, 224] on input at bounding box center [350, 229] width 97 height 17
type input "*******"
click at [657, 168] on span "In The Environment Game, a vision of a utopia that would be at once high-tech a…" at bounding box center [631, 146] width 280 height 74
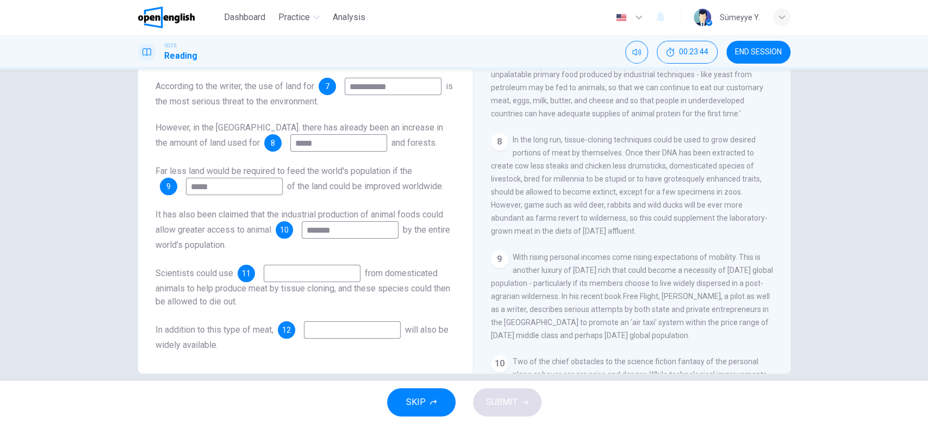
scroll to position [883, 0]
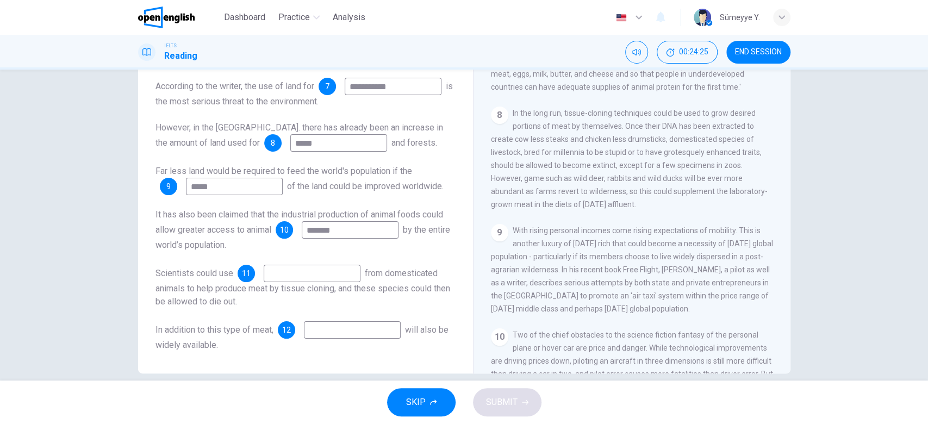
click at [346, 276] on input at bounding box center [312, 273] width 97 height 17
type input "****"
click at [383, 337] on input at bounding box center [352, 329] width 97 height 17
type input "**********"
click at [504, 402] on span "SUBMIT" at bounding box center [502, 402] width 32 height 15
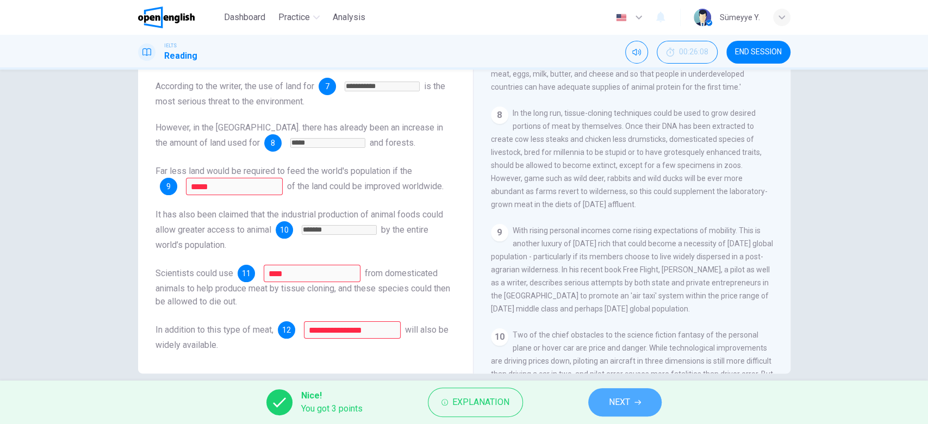
click at [621, 411] on button "NEXT" at bounding box center [624, 402] width 73 height 28
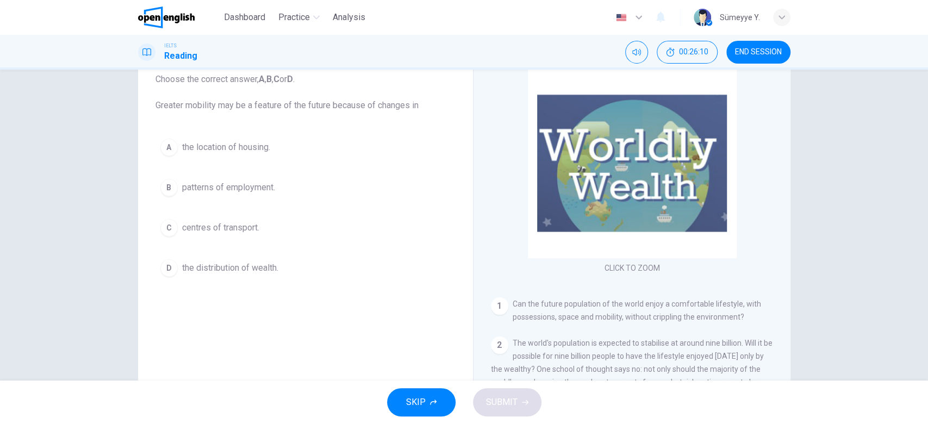
scroll to position [67, 0]
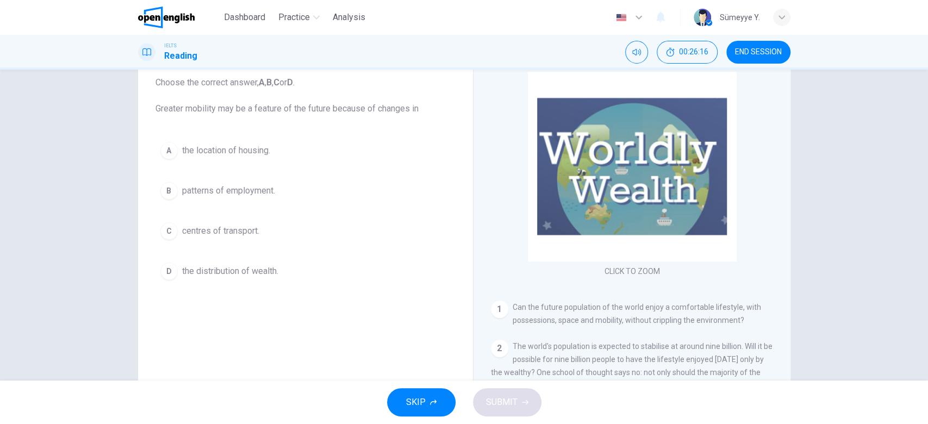
drag, startPoint x: 278, startPoint y: 110, endPoint x: 351, endPoint y: 109, distance: 72.8
click at [351, 109] on span "Choose the correct answer, A , B , C or D . Greater mobility may be a feature o…" at bounding box center [305, 95] width 300 height 39
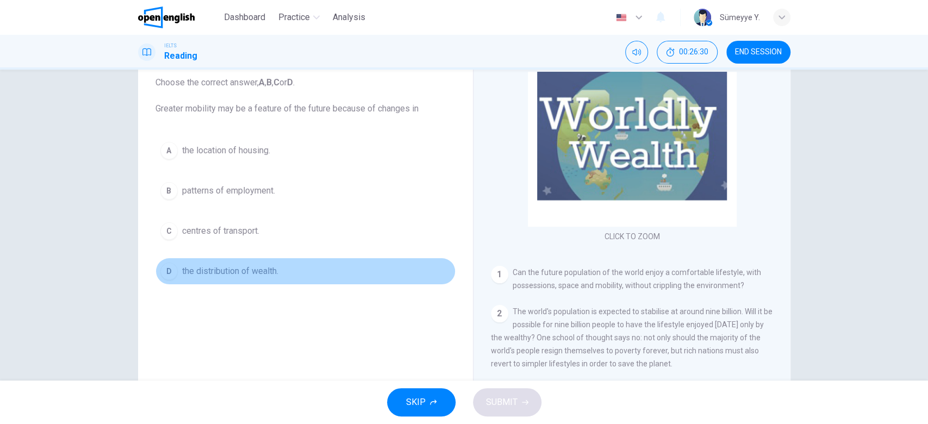
click at [245, 262] on button "D the distribution of wealth." at bounding box center [305, 271] width 300 height 27
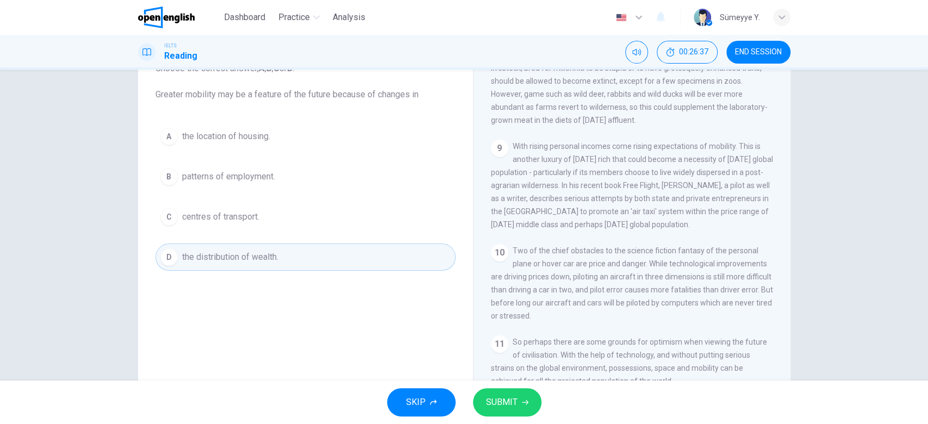
scroll to position [90, 0]
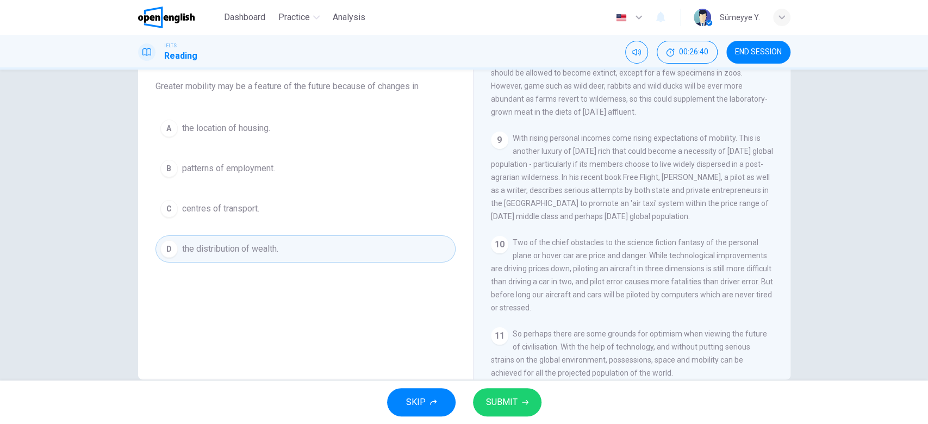
drag, startPoint x: 629, startPoint y: 124, endPoint x: 733, endPoint y: 127, distance: 103.8
click at [733, 134] on span "With rising personal incomes come rising expectations of mobility. This is anot…" at bounding box center [632, 177] width 282 height 87
drag, startPoint x: 694, startPoint y: 139, endPoint x: 761, endPoint y: 142, distance: 67.5
click at [761, 142] on div "9 With rising personal incomes come rising expectations of mobility. This is an…" at bounding box center [632, 177] width 283 height 91
drag, startPoint x: 600, startPoint y: 152, endPoint x: 755, endPoint y: 152, distance: 154.9
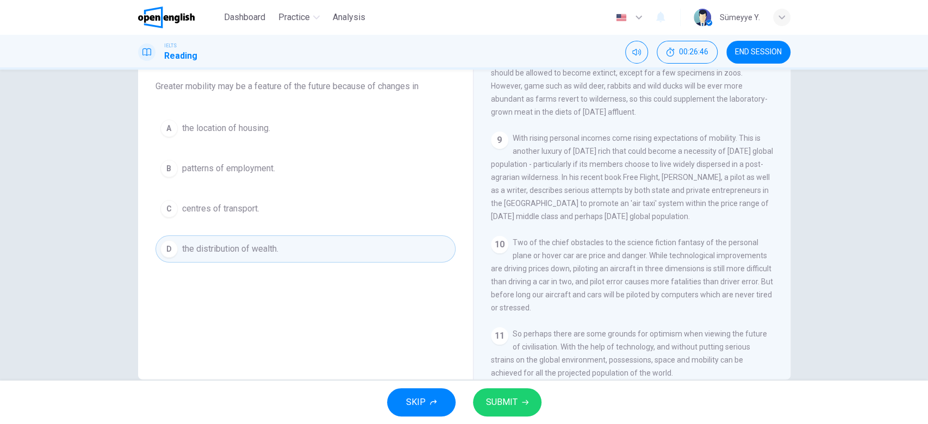
click at [755, 152] on span "With rising personal incomes come rising expectations of mobility. This is anot…" at bounding box center [632, 177] width 282 height 87
drag, startPoint x: 576, startPoint y: 159, endPoint x: 770, endPoint y: 161, distance: 193.5
click at [770, 161] on div "CLICK TO ZOOM Click to Zoom 1 Can the future population of the world enjoy a co…" at bounding box center [639, 214] width 297 height 330
drag, startPoint x: 562, startPoint y: 180, endPoint x: 705, endPoint y: 178, distance: 143.0
click at [705, 178] on span "With rising personal incomes come rising expectations of mobility. This is anot…" at bounding box center [632, 177] width 282 height 87
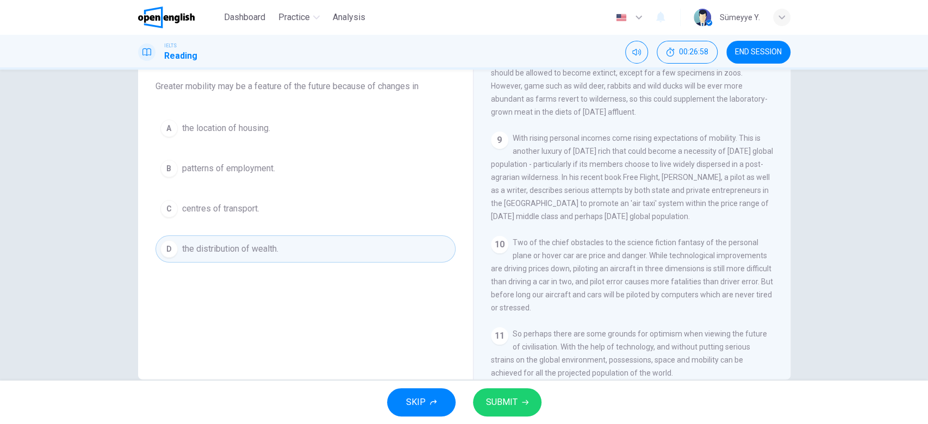
drag, startPoint x: 908, startPoint y: 278, endPoint x: 914, endPoint y: 291, distance: 14.3
click at [914, 291] on div "Question 13 Choose the correct answer, A , B , C or D . Greater mobility may be…" at bounding box center [464, 225] width 928 height 311
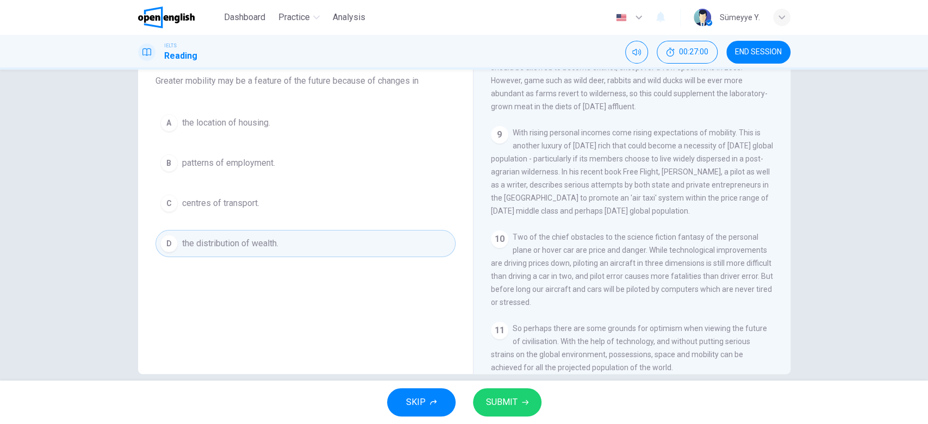
scroll to position [95, 0]
click at [721, 233] on span "Two of the chief obstacles to the science fiction fantasy of the personal plane…" at bounding box center [632, 270] width 282 height 74
drag, startPoint x: 546, startPoint y: 236, endPoint x: 646, endPoint y: 232, distance: 100.6
click at [646, 232] on div "10 Two of the chief obstacles to the science fiction fantasy of the personal pl…" at bounding box center [632, 270] width 283 height 78
drag, startPoint x: 646, startPoint y: 232, endPoint x: 753, endPoint y: 239, distance: 107.3
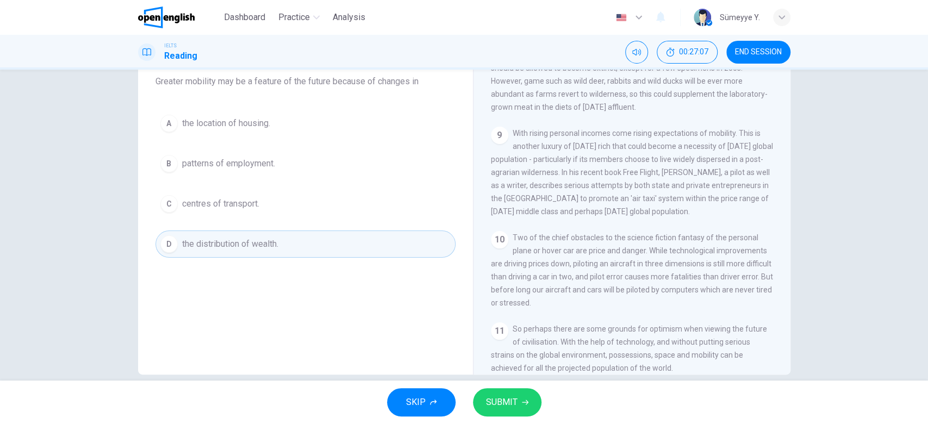
click at [753, 239] on div "10 Two of the chief obstacles to the science fiction fantasy of the personal pl…" at bounding box center [632, 270] width 283 height 78
drag, startPoint x: 497, startPoint y: 246, endPoint x: 571, endPoint y: 251, distance: 74.6
click at [571, 251] on span "Two of the chief obstacles to the science fiction fantasy of the personal plane…" at bounding box center [632, 270] width 282 height 74
drag, startPoint x: 571, startPoint y: 251, endPoint x: 784, endPoint y: 279, distance: 214.4
click at [784, 279] on div "Worldly Wealth CLICK TO ZOOM Click to Zoom 1 Can the future population of the w…" at bounding box center [631, 194] width 317 height 395
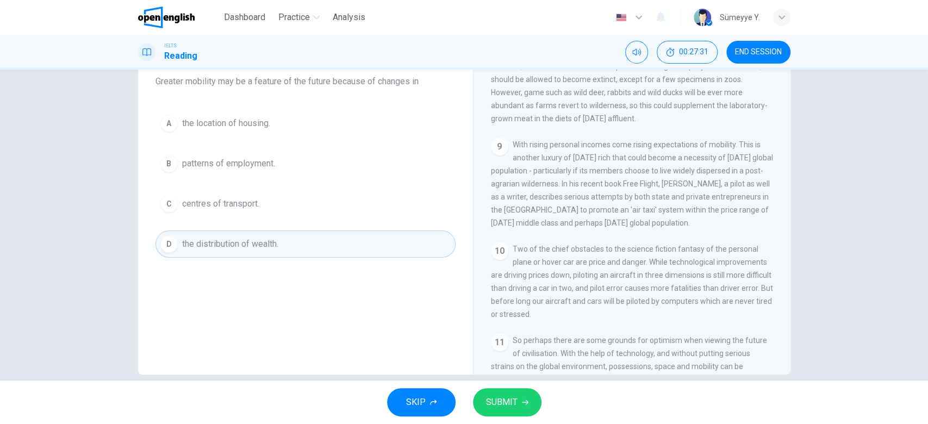
scroll to position [972, 0]
drag, startPoint x: 342, startPoint y: 79, endPoint x: 414, endPoint y: 73, distance: 72.0
click at [414, 73] on span "Choose the correct answer, A , B , C or D . Greater mobility may be a feature o…" at bounding box center [305, 68] width 300 height 39
click at [504, 397] on span "SUBMIT" at bounding box center [502, 402] width 32 height 15
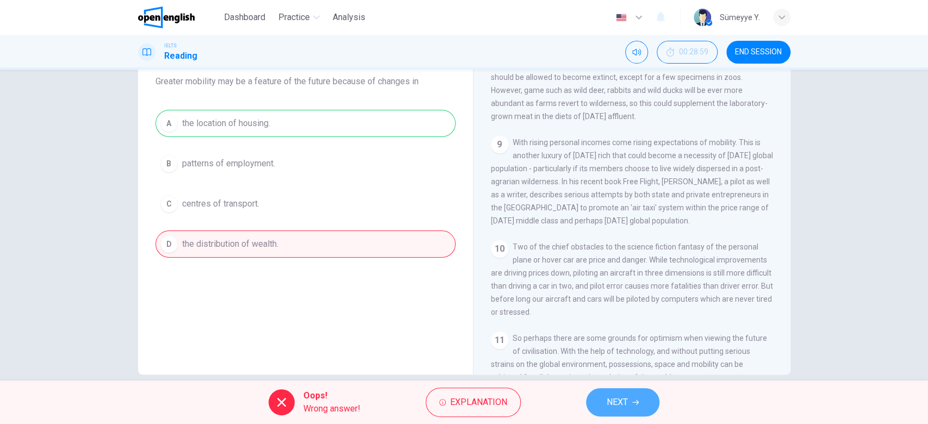
click at [621, 399] on span "NEXT" at bounding box center [616, 402] width 21 height 15
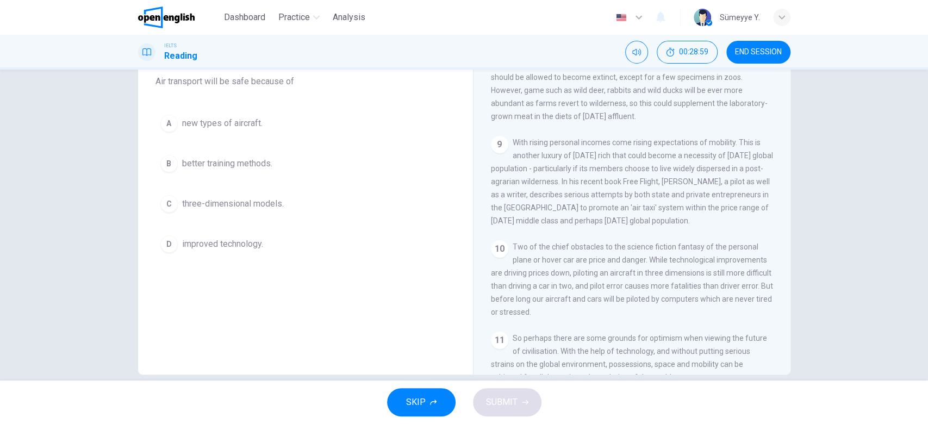
drag, startPoint x: 201, startPoint y: 79, endPoint x: 302, endPoint y: 88, distance: 101.5
click at [302, 88] on div "Question 14 Choose the correct answer, A , B , C or D . Air transport will be s…" at bounding box center [305, 138] width 317 height 261
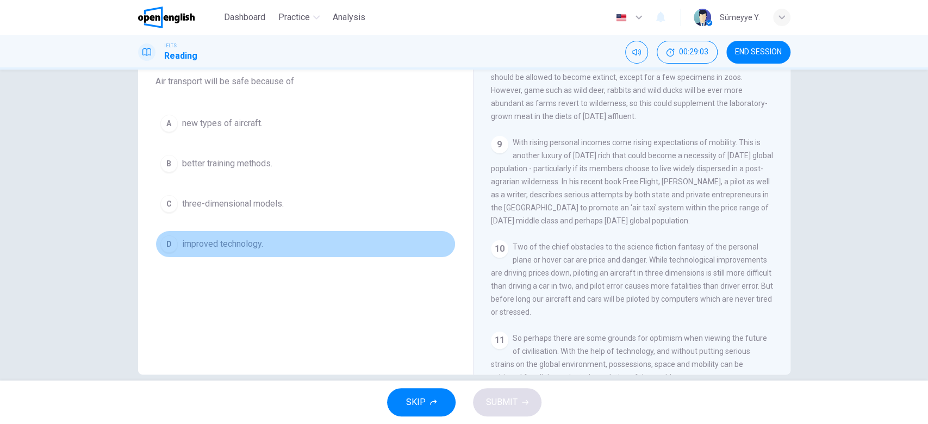
click at [267, 237] on button "D improved technology." at bounding box center [305, 243] width 300 height 27
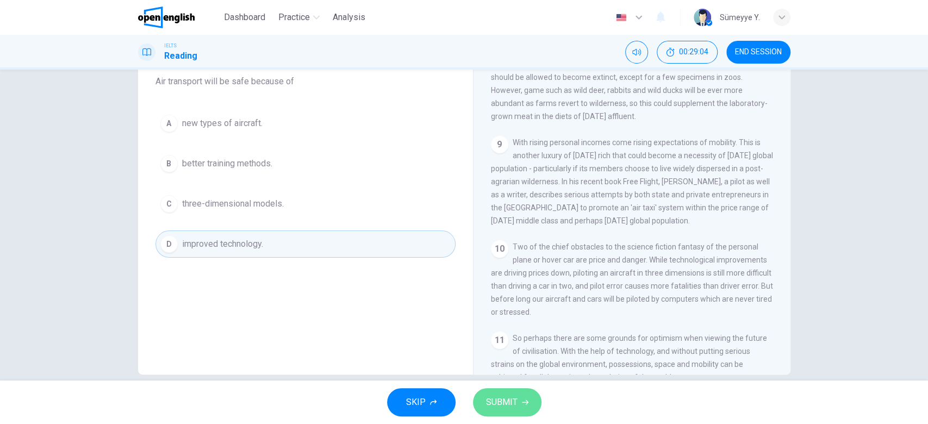
click at [511, 389] on button "SUBMIT" at bounding box center [507, 402] width 68 height 28
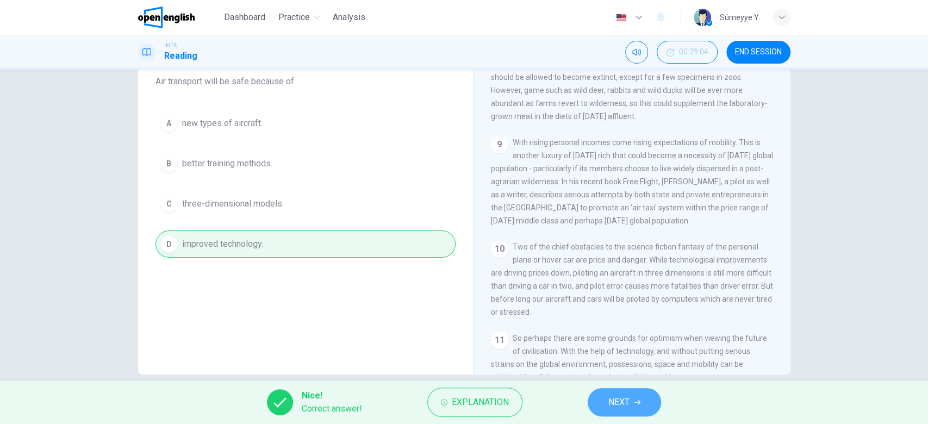
click at [612, 399] on span "NEXT" at bounding box center [618, 402] width 21 height 15
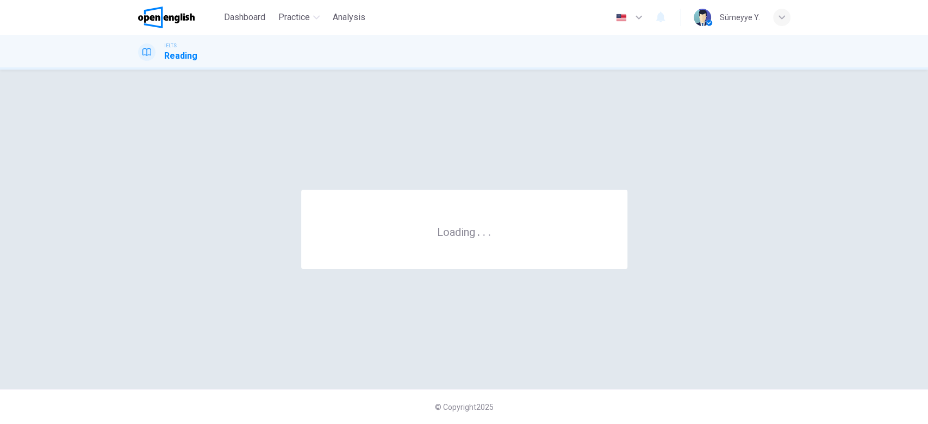
scroll to position [0, 0]
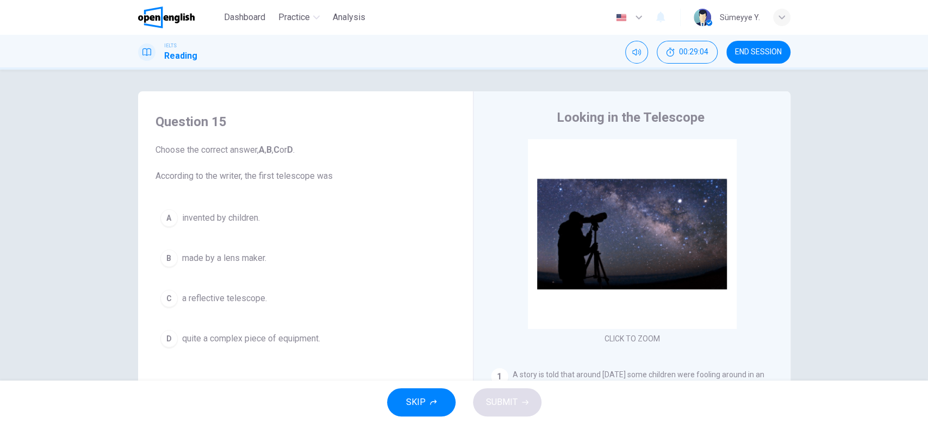
click at [748, 52] on span "END SESSION" at bounding box center [758, 52] width 47 height 9
